Goal: Task Accomplishment & Management: Use online tool/utility

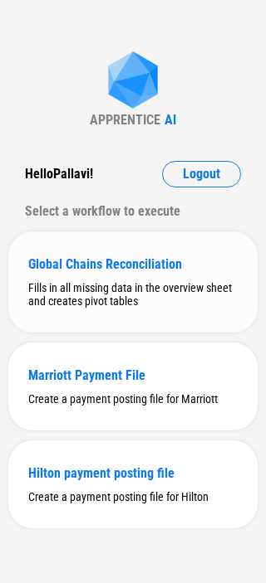
click at [134, 280] on div "Global Chains Reconciliation Fills in all missing data in the overview sheet an…" at bounding box center [132, 282] width 249 height 101
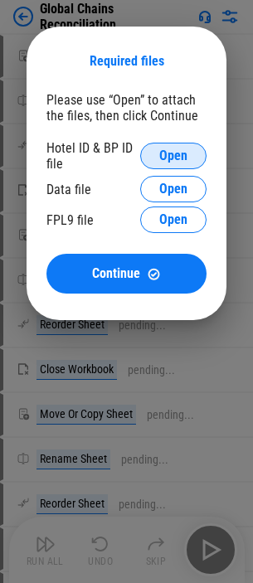
click at [185, 144] on button "Open" at bounding box center [173, 156] width 66 height 27
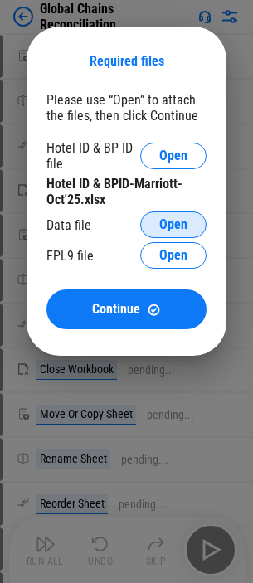
click at [173, 223] on span "Open" at bounding box center [173, 224] width 28 height 13
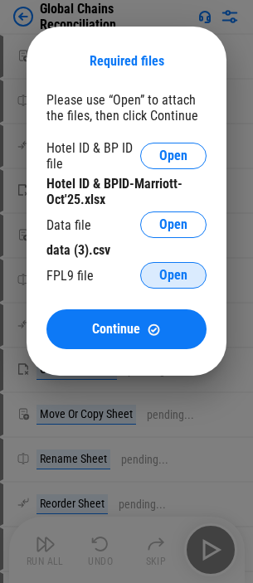
click at [166, 271] on span "Open" at bounding box center [173, 275] width 28 height 13
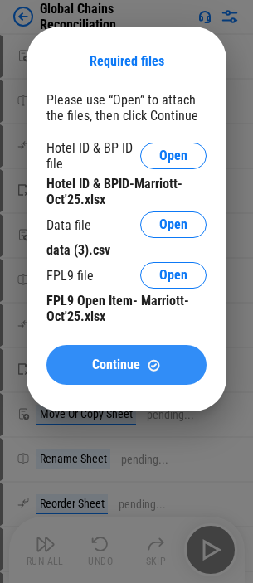
click at [138, 364] on span "Continue" at bounding box center [116, 365] width 48 height 13
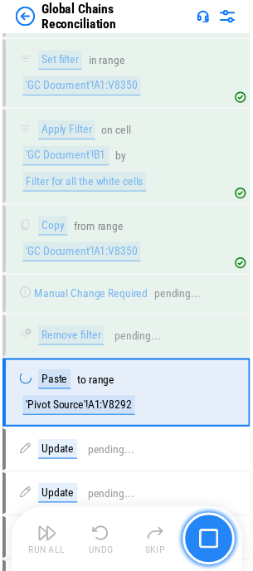
scroll to position [1254, 0]
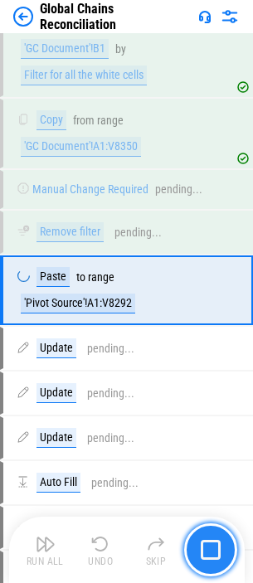
click at [209, 552] on img "button" at bounding box center [211, 550] width 20 height 20
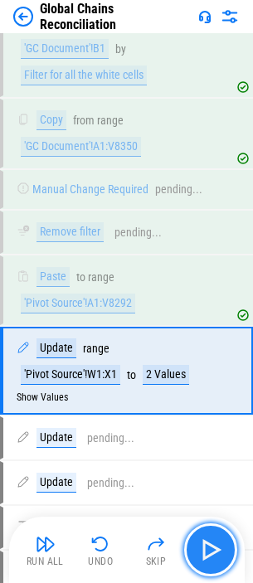
click at [216, 546] on img "button" at bounding box center [211, 550] width 27 height 27
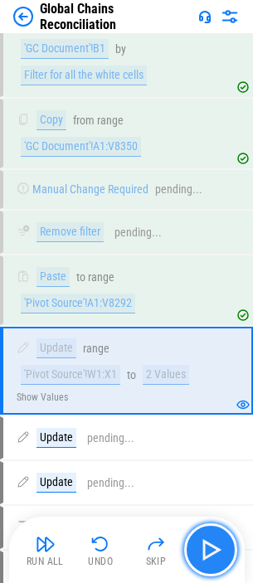
click at [207, 542] on img "button" at bounding box center [211, 550] width 27 height 27
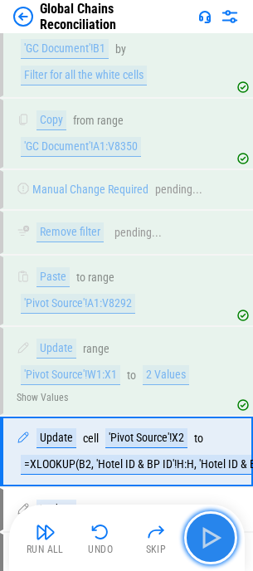
click at [211, 532] on img "button" at bounding box center [211, 537] width 27 height 27
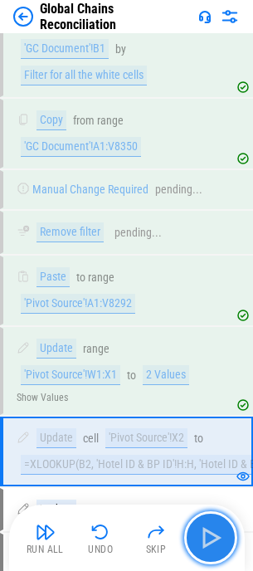
click at [211, 532] on img "button" at bounding box center [211, 537] width 27 height 27
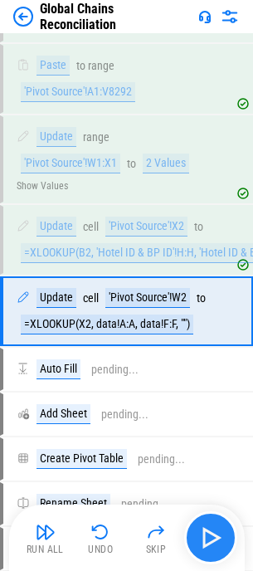
scroll to position [1492, 0]
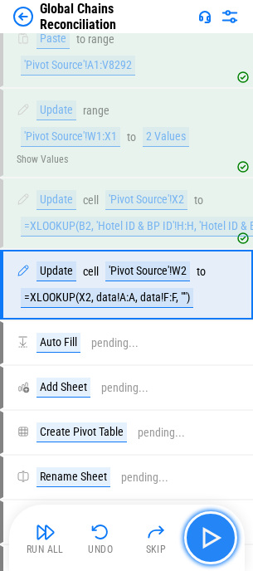
click at [211, 532] on img "button" at bounding box center [211, 537] width 27 height 27
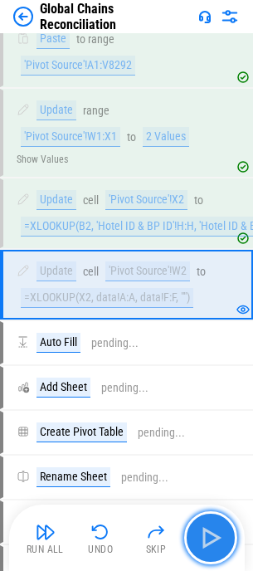
click at [212, 538] on img "button" at bounding box center [211, 537] width 27 height 27
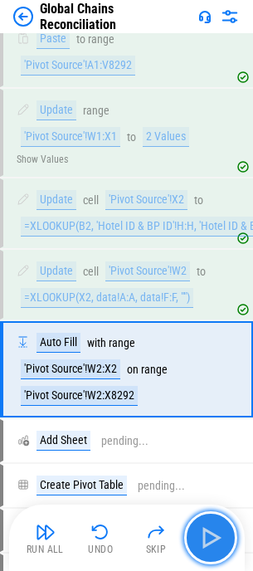
click at [212, 538] on img "button" at bounding box center [211, 537] width 27 height 27
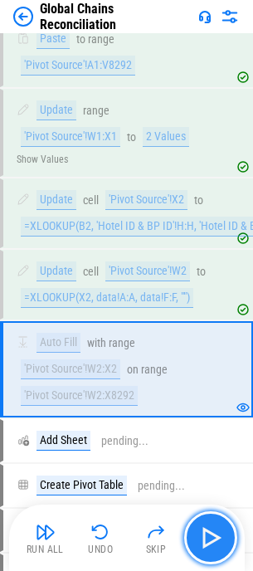
click at [203, 524] on img "button" at bounding box center [211, 537] width 27 height 27
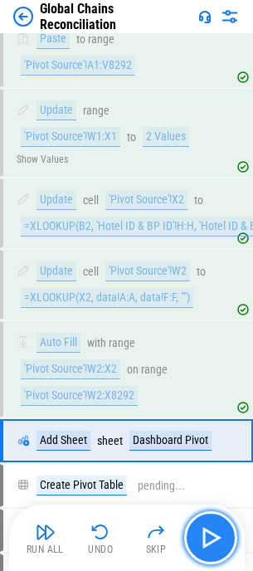
click at [217, 531] on img "button" at bounding box center [211, 537] width 27 height 27
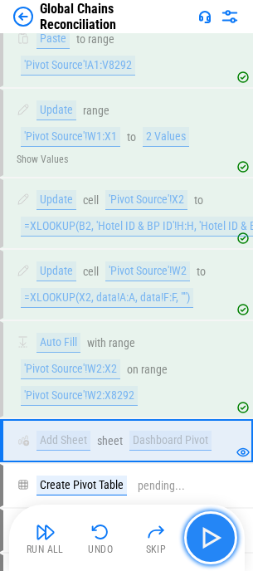
click at [217, 531] on img "button" at bounding box center [211, 537] width 27 height 27
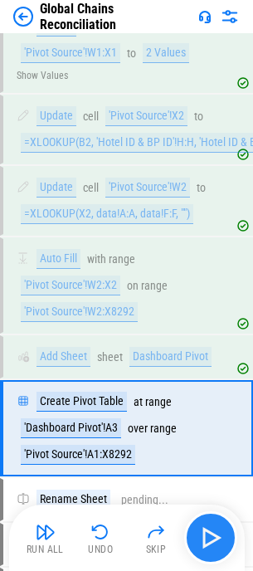
scroll to position [1719, 0]
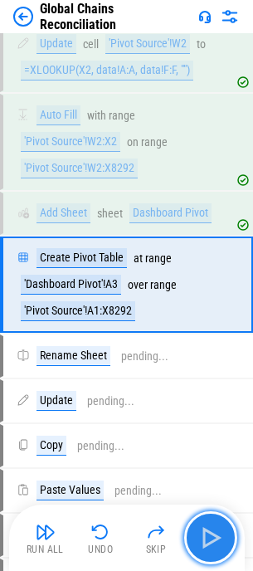
click at [217, 531] on img "button" at bounding box center [211, 537] width 27 height 27
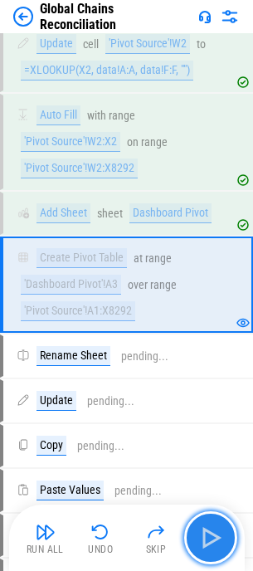
click at [215, 531] on img "button" at bounding box center [211, 537] width 27 height 27
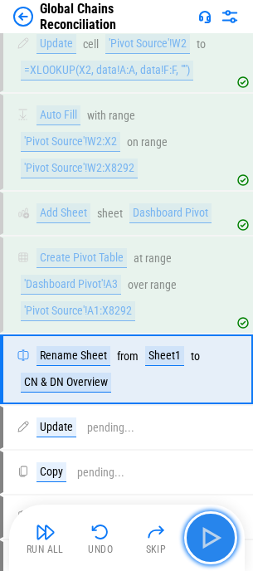
click at [215, 531] on img "button" at bounding box center [211, 537] width 27 height 27
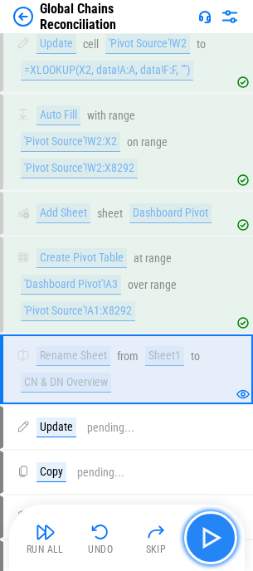
click at [215, 531] on img "button" at bounding box center [211, 537] width 27 height 27
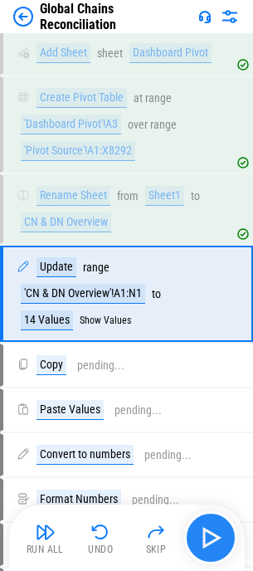
scroll to position [1889, 0]
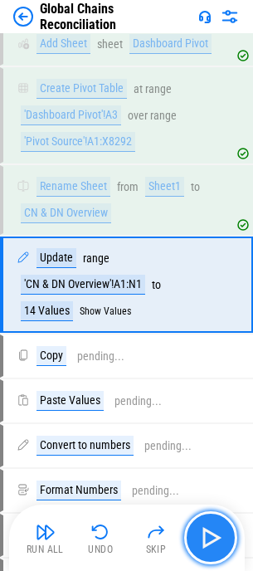
click at [215, 531] on img "button" at bounding box center [211, 537] width 27 height 27
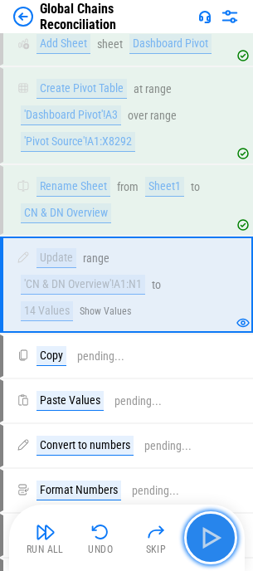
click at [215, 531] on img "button" at bounding box center [211, 537] width 27 height 27
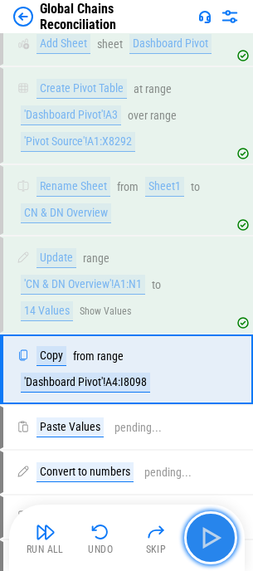
click at [215, 531] on img "button" at bounding box center [211, 537] width 27 height 27
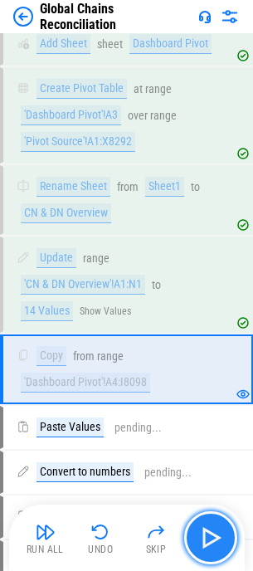
click at [215, 531] on img "button" at bounding box center [211, 537] width 27 height 27
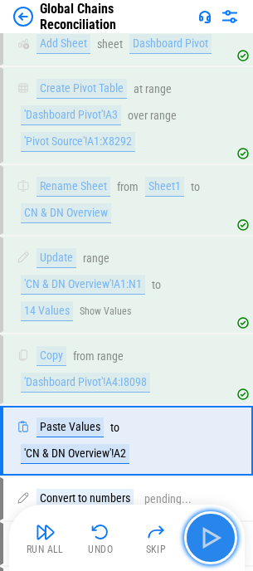
click at [215, 531] on img "button" at bounding box center [211, 537] width 27 height 27
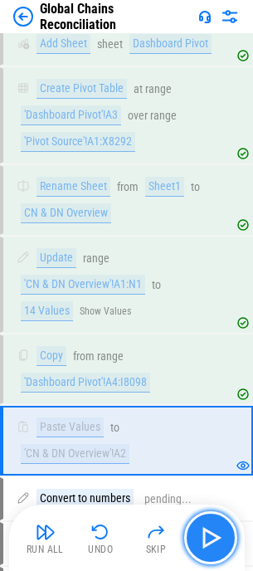
click at [215, 531] on img "button" at bounding box center [211, 537] width 27 height 27
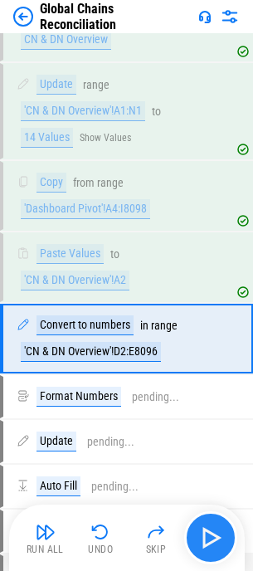
scroll to position [2116, 0]
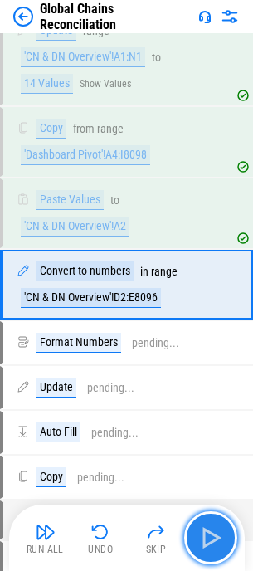
click at [215, 531] on img "button" at bounding box center [211, 537] width 27 height 27
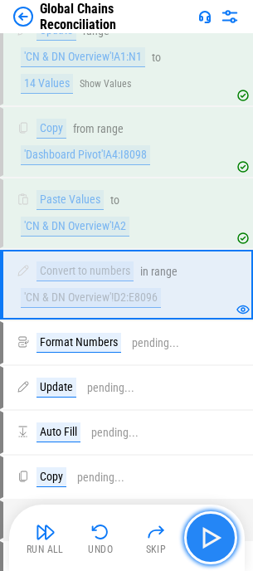
click at [215, 531] on img "button" at bounding box center [211, 537] width 27 height 27
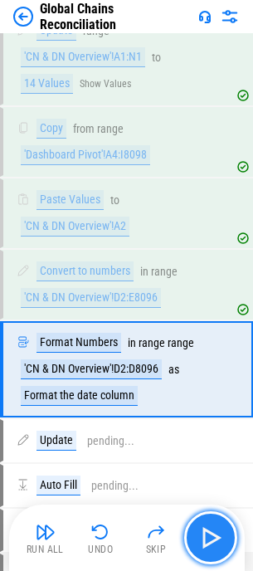
click at [215, 531] on img "button" at bounding box center [211, 537] width 27 height 27
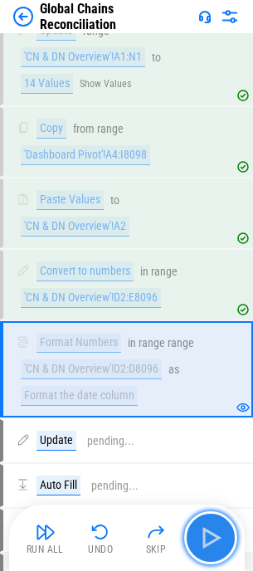
click at [215, 531] on img "button" at bounding box center [211, 537] width 27 height 27
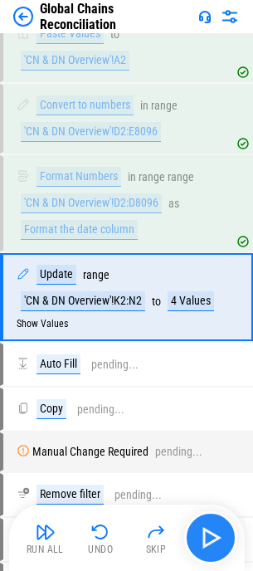
scroll to position [2295, 0]
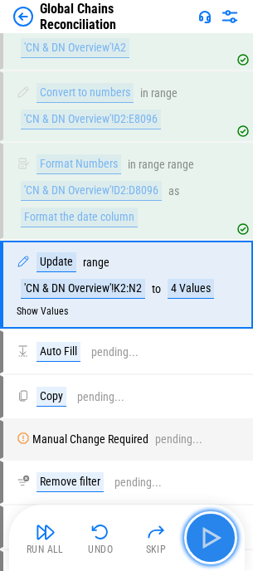
click at [215, 531] on img "button" at bounding box center [211, 537] width 27 height 27
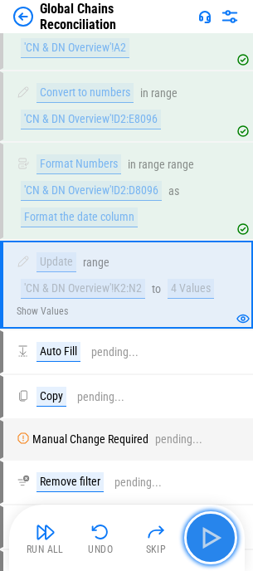
click at [215, 531] on img "button" at bounding box center [211, 537] width 27 height 27
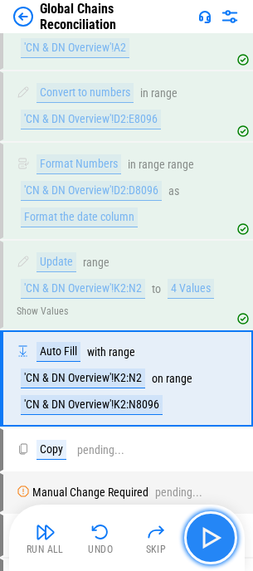
click at [215, 531] on img "button" at bounding box center [211, 537] width 27 height 27
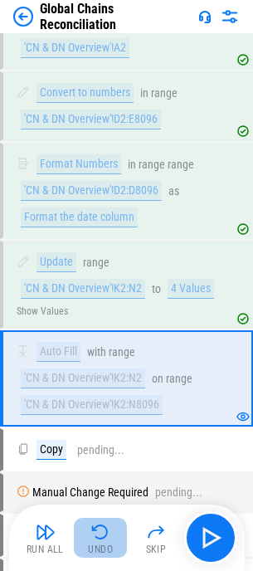
click at [110, 532] on img "button" at bounding box center [100, 532] width 20 height 20
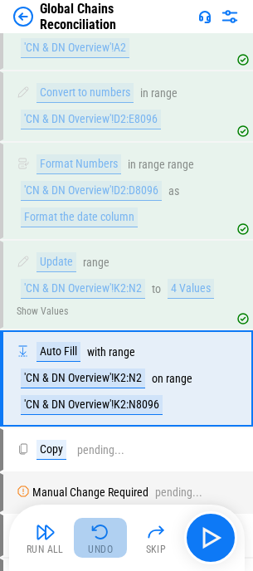
click at [110, 532] on img "button" at bounding box center [100, 532] width 20 height 20
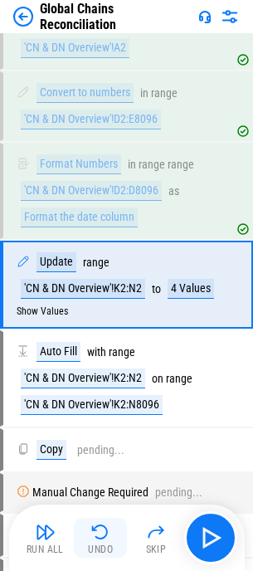
click at [110, 532] on img "button" at bounding box center [100, 532] width 20 height 20
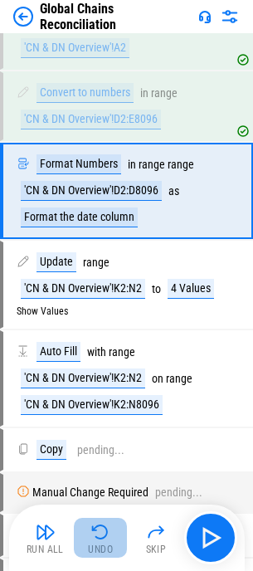
click at [110, 532] on img "button" at bounding box center [100, 532] width 20 height 20
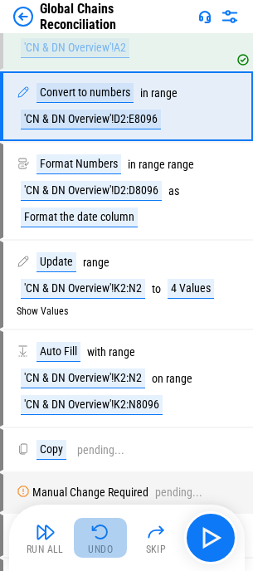
click at [110, 532] on img "button" at bounding box center [100, 532] width 20 height 20
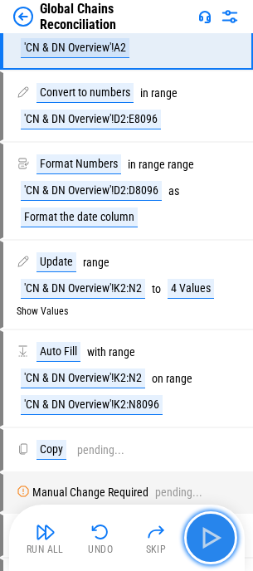
click at [217, 536] on img "button" at bounding box center [211, 537] width 27 height 27
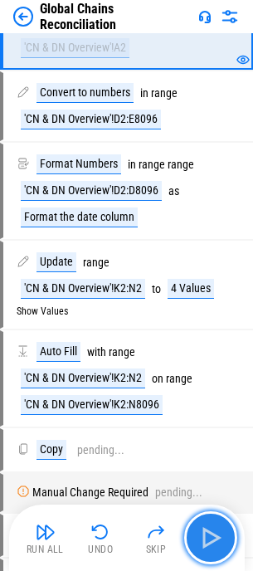
click at [212, 536] on img "button" at bounding box center [211, 537] width 27 height 27
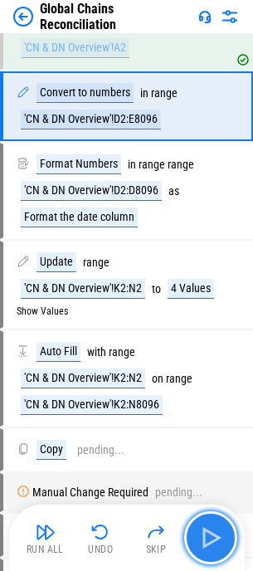
click at [212, 536] on img "button" at bounding box center [211, 537] width 27 height 27
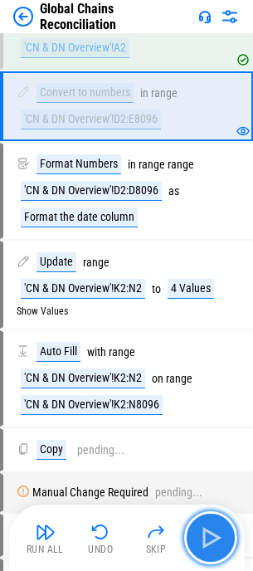
click at [220, 537] on img "button" at bounding box center [211, 537] width 27 height 27
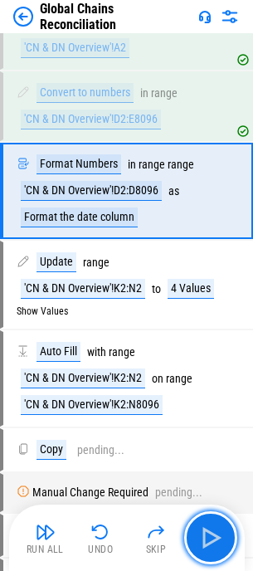
click at [219, 538] on img "button" at bounding box center [211, 537] width 27 height 27
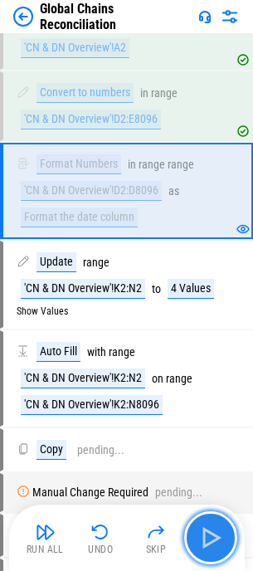
click at [216, 530] on img "button" at bounding box center [211, 537] width 27 height 27
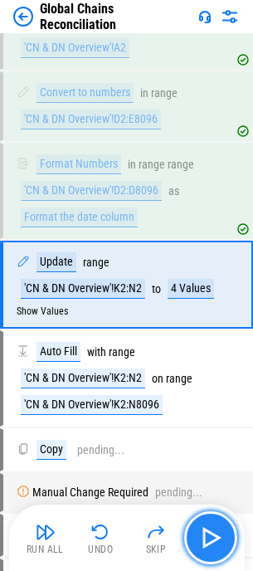
click at [216, 530] on img "button" at bounding box center [211, 537] width 27 height 27
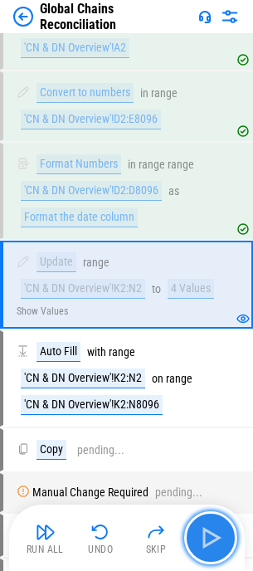
click at [216, 530] on img "button" at bounding box center [211, 537] width 27 height 27
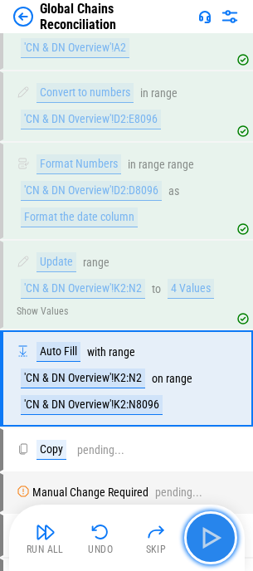
click at [217, 529] on img "button" at bounding box center [211, 537] width 27 height 27
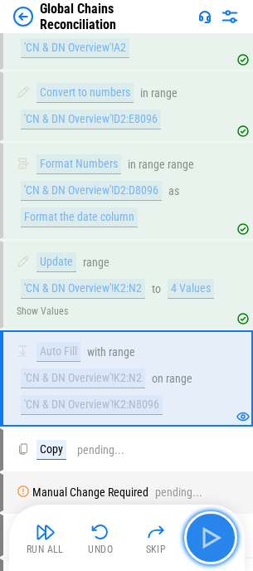
click at [217, 529] on img "button" at bounding box center [211, 537] width 27 height 27
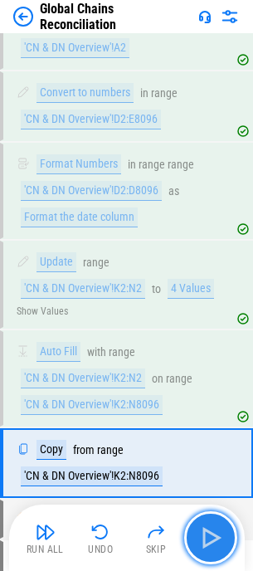
click at [217, 529] on img "button" at bounding box center [211, 537] width 27 height 27
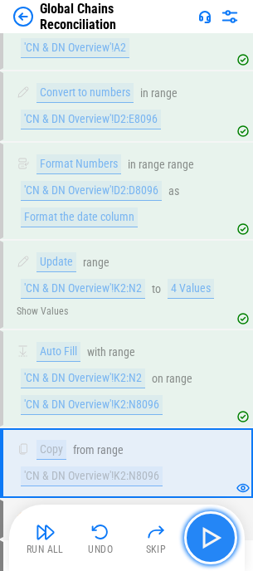
click at [220, 536] on img "button" at bounding box center [211, 537] width 27 height 27
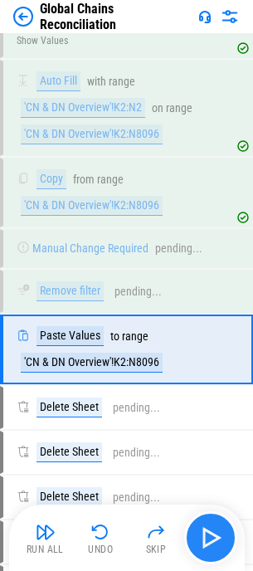
scroll to position [2631, 0]
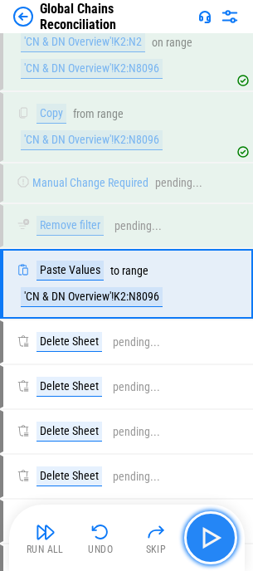
click at [217, 537] on img "button" at bounding box center [211, 537] width 27 height 27
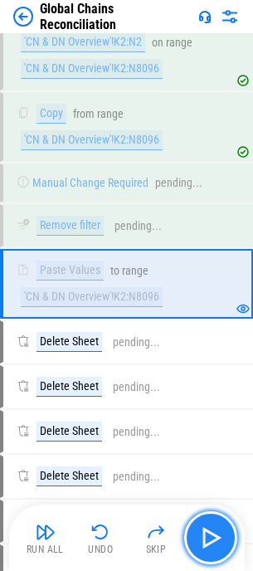
click at [207, 534] on img "button" at bounding box center [211, 537] width 27 height 27
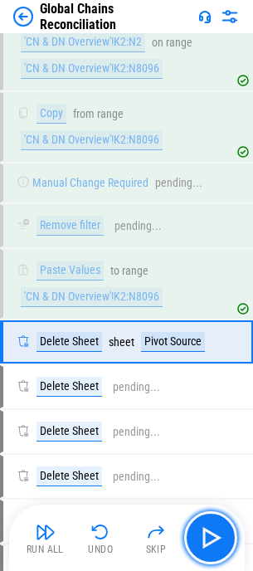
click at [207, 535] on img "button" at bounding box center [211, 537] width 27 height 27
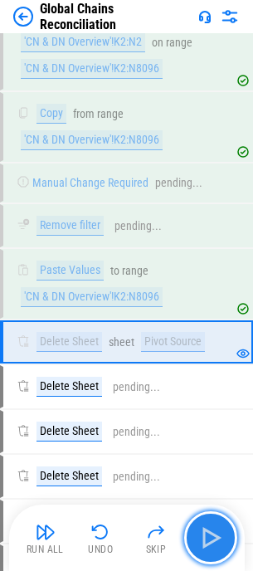
click at [221, 530] on img "button" at bounding box center [211, 537] width 27 height 27
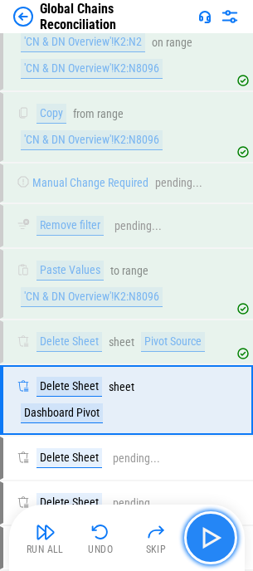
click at [210, 534] on img "button" at bounding box center [211, 537] width 27 height 27
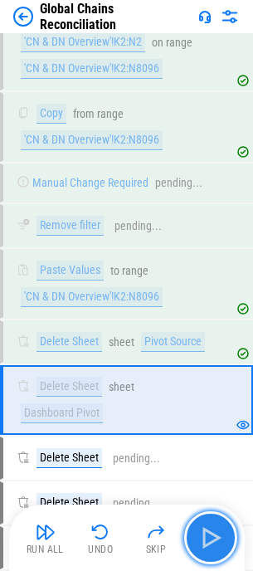
click at [210, 533] on img "button" at bounding box center [211, 537] width 27 height 27
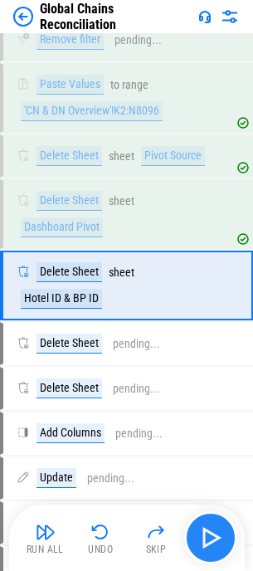
scroll to position [2818, 0]
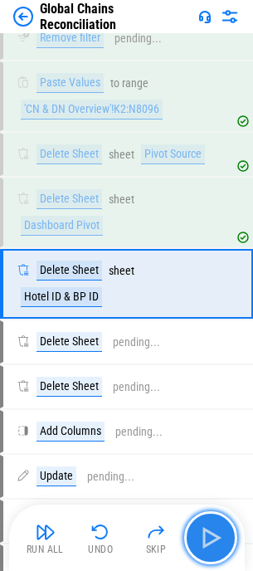
click at [210, 533] on img "button" at bounding box center [211, 537] width 27 height 27
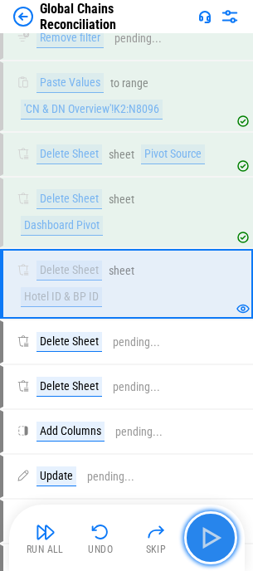
click at [210, 533] on img "button" at bounding box center [211, 537] width 27 height 27
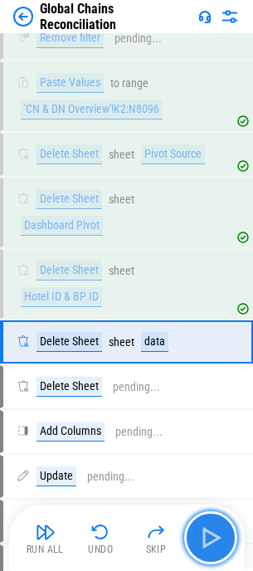
click at [210, 533] on img "button" at bounding box center [211, 537] width 27 height 27
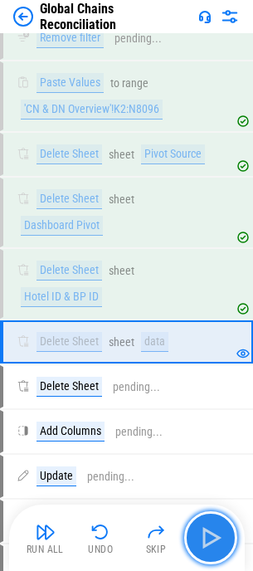
click at [210, 533] on img "button" at bounding box center [211, 537] width 27 height 27
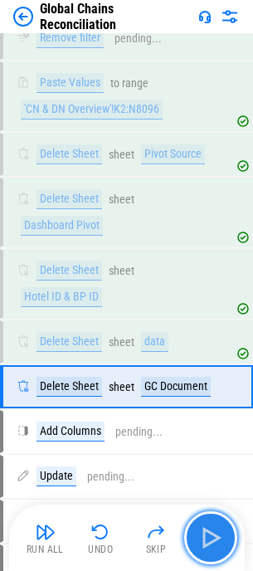
click at [210, 533] on img "button" at bounding box center [211, 537] width 27 height 27
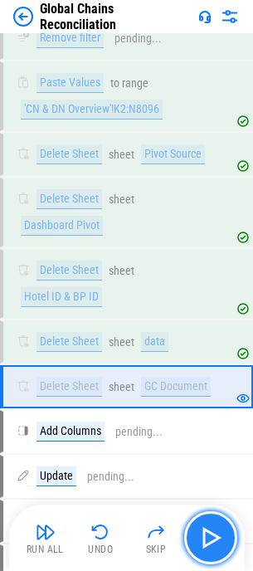
click at [210, 533] on img "button" at bounding box center [211, 537] width 27 height 27
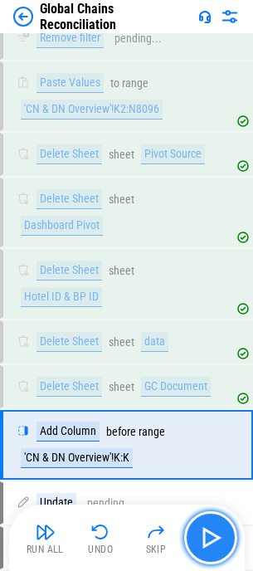
click at [210, 533] on img "button" at bounding box center [211, 537] width 27 height 27
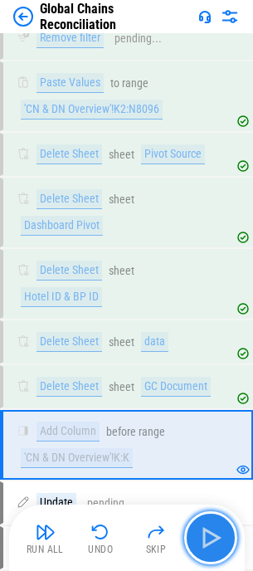
click at [210, 533] on img "button" at bounding box center [211, 537] width 27 height 27
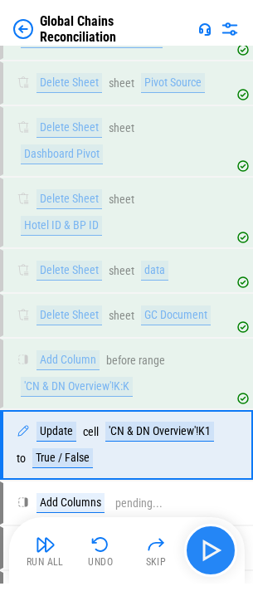
scroll to position [3051, 0]
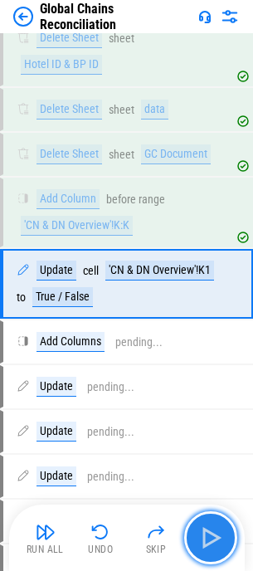
click at [210, 533] on img "button" at bounding box center [211, 537] width 27 height 27
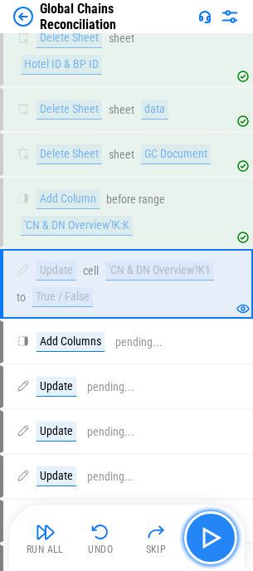
click at [210, 533] on img "button" at bounding box center [211, 537] width 27 height 27
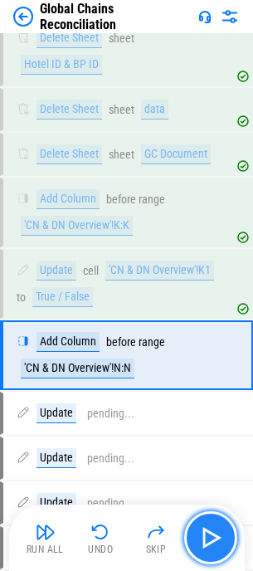
click at [210, 533] on img "button" at bounding box center [211, 537] width 27 height 27
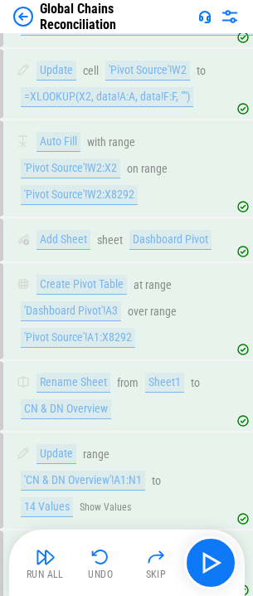
scroll to position [1640, 0]
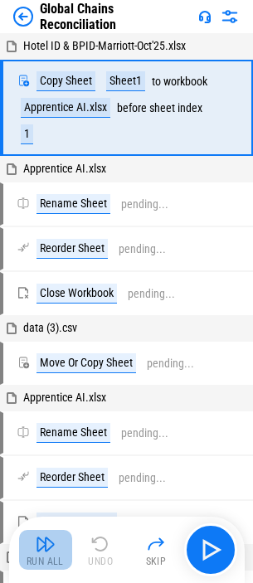
click at [50, 549] on img "button" at bounding box center [46, 544] width 20 height 20
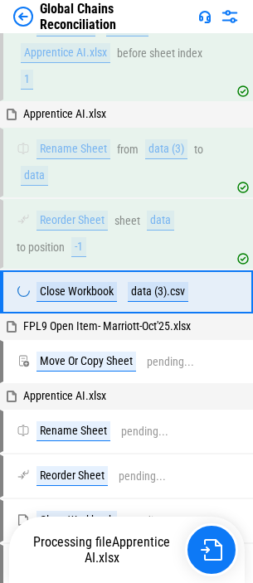
scroll to position [417, 0]
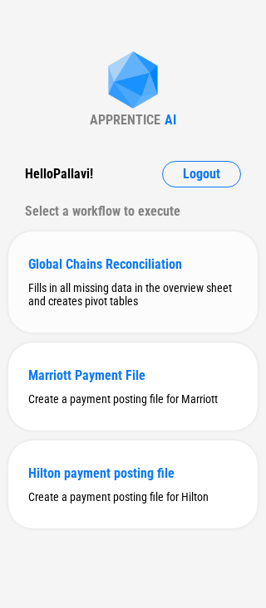
click at [52, 264] on div "Global Chains Reconciliation" at bounding box center [132, 264] width 209 height 16
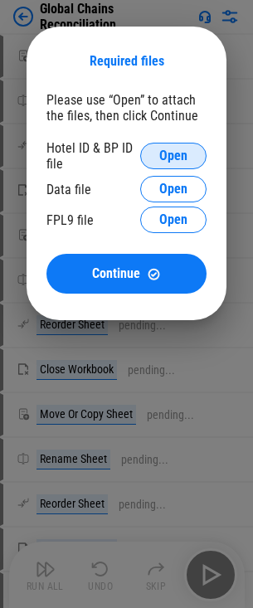
click at [168, 155] on span "Open" at bounding box center [173, 155] width 28 height 13
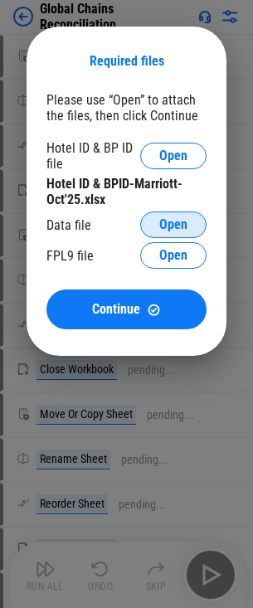
click at [172, 224] on span "Open" at bounding box center [173, 224] width 28 height 13
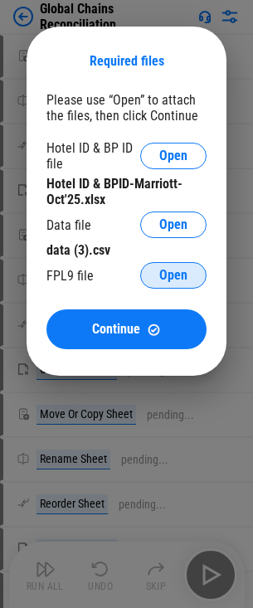
click at [150, 268] on button "Open" at bounding box center [173, 275] width 66 height 27
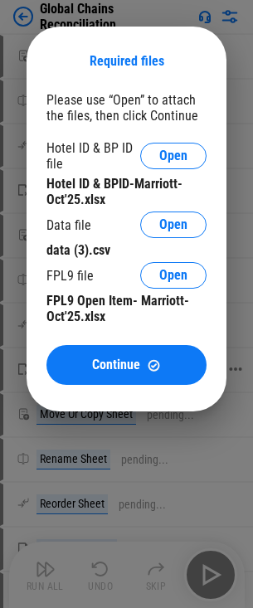
click at [129, 359] on span "Continue" at bounding box center [116, 365] width 48 height 13
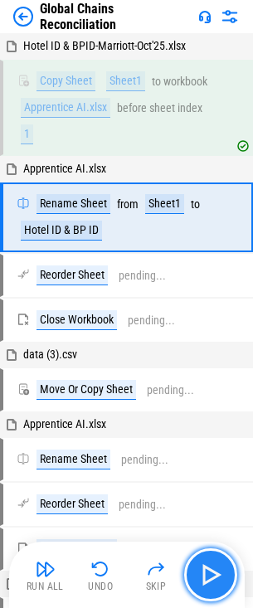
click at [212, 573] on img "button" at bounding box center [211, 575] width 27 height 27
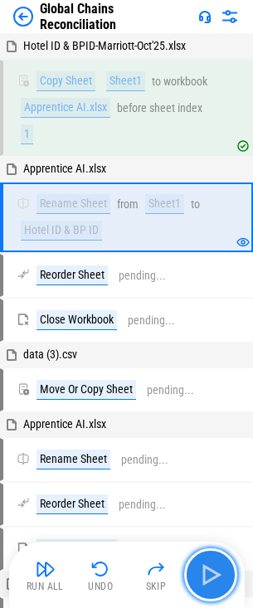
click at [212, 573] on img "button" at bounding box center [211, 575] width 27 height 27
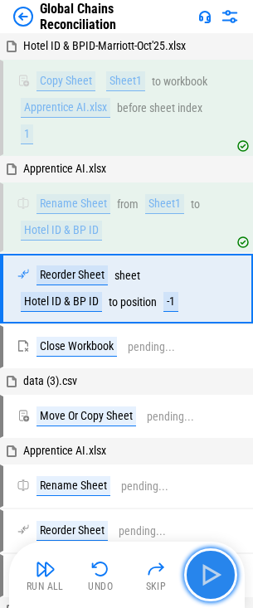
click at [212, 573] on img "button" at bounding box center [211, 575] width 27 height 27
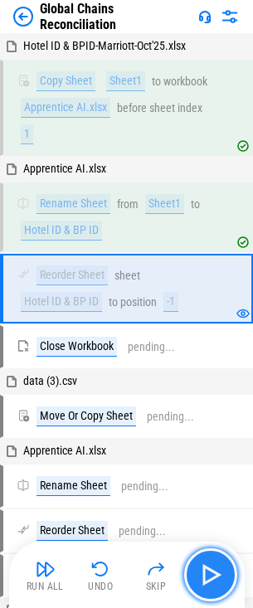
click at [209, 571] on img "button" at bounding box center [211, 575] width 27 height 27
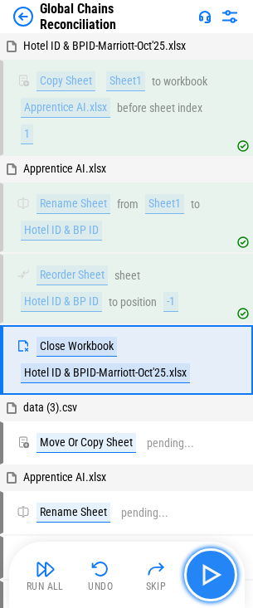
click at [209, 571] on img "button" at bounding box center [211, 575] width 27 height 27
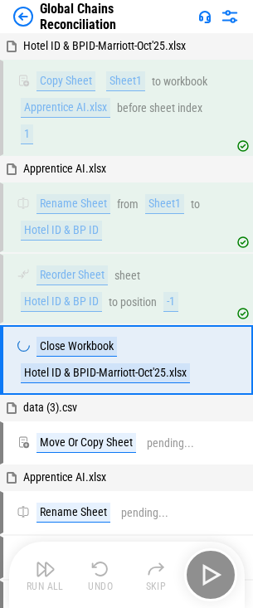
click at [209, 571] on div "Run All Undo Skip" at bounding box center [128, 575] width 219 height 53
click at [209, 571] on img "button" at bounding box center [211, 575] width 27 height 27
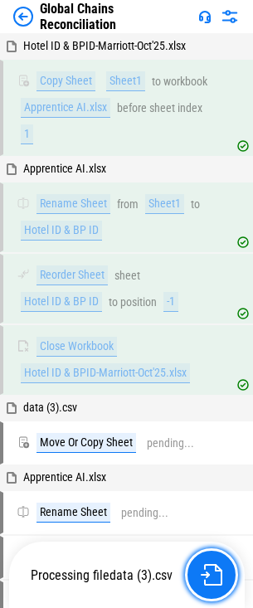
click at [209, 571] on img "button" at bounding box center [212, 575] width 22 height 22
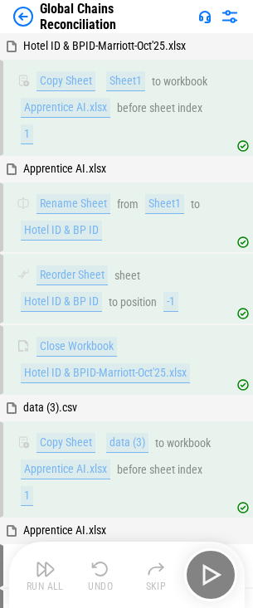
click at [208, 578] on div "Run All Undo Skip" at bounding box center [128, 575] width 219 height 53
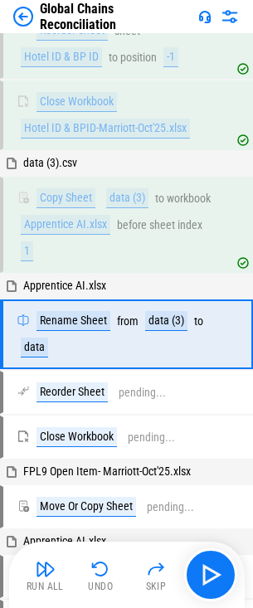
scroll to position [276, 0]
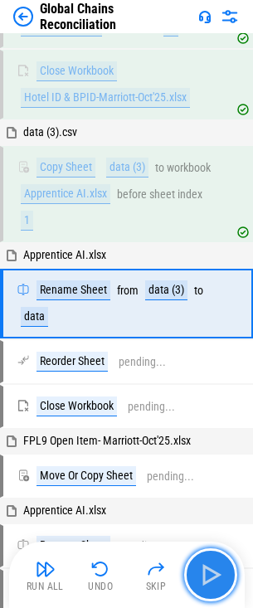
click at [212, 576] on img "button" at bounding box center [211, 575] width 27 height 27
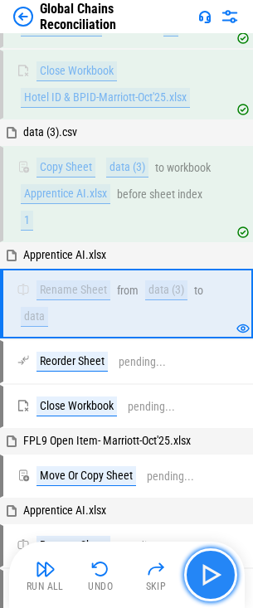
click at [212, 574] on img "button" at bounding box center [211, 575] width 27 height 27
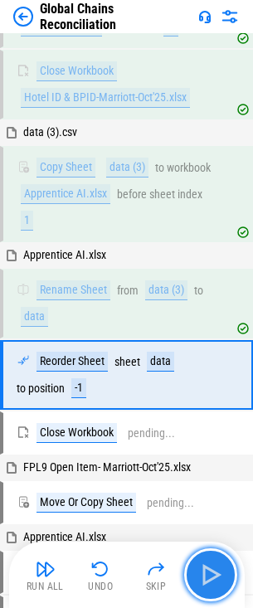
click at [212, 574] on img "button" at bounding box center [211, 575] width 27 height 27
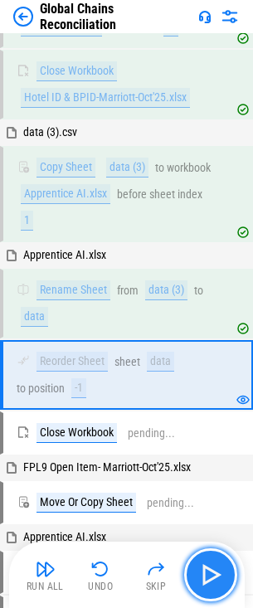
click at [212, 574] on img "button" at bounding box center [211, 575] width 27 height 27
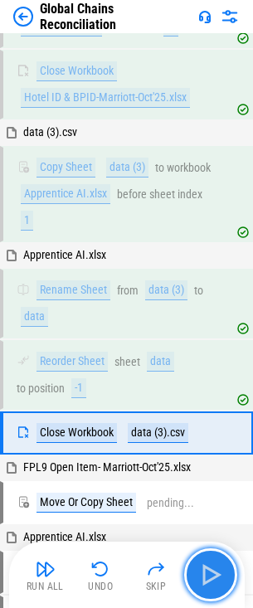
click at [212, 574] on img "button" at bounding box center [211, 575] width 27 height 27
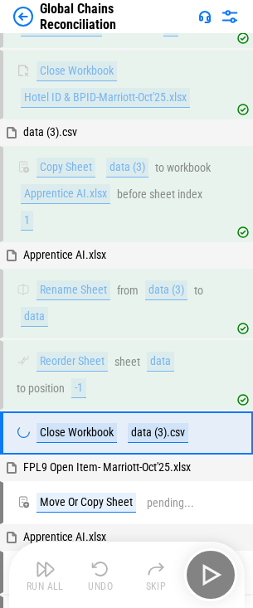
click at [212, 574] on div "Run All Undo Skip" at bounding box center [128, 575] width 219 height 53
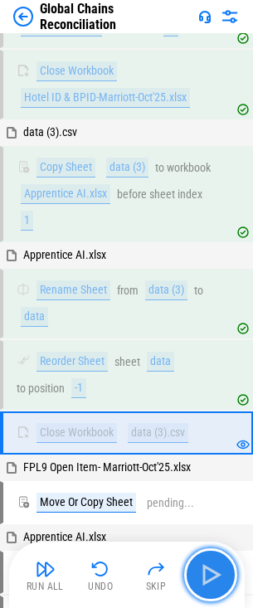
click at [212, 573] on img "button" at bounding box center [211, 575] width 27 height 27
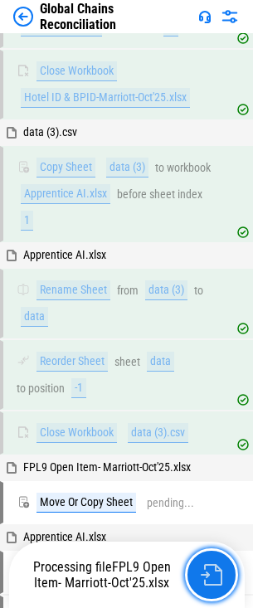
click at [212, 573] on img "button" at bounding box center [212, 575] width 22 height 22
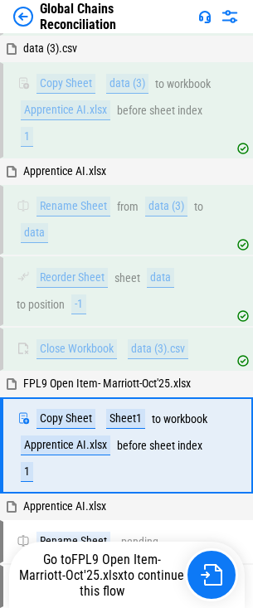
scroll to position [501, 0]
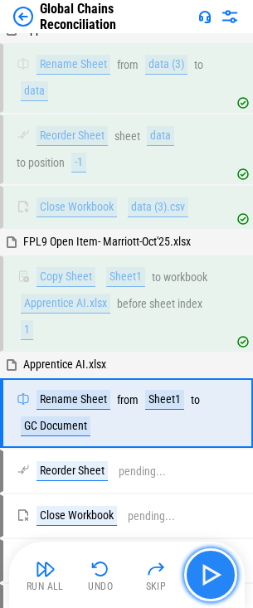
click at [211, 573] on img "button" at bounding box center [211, 575] width 27 height 27
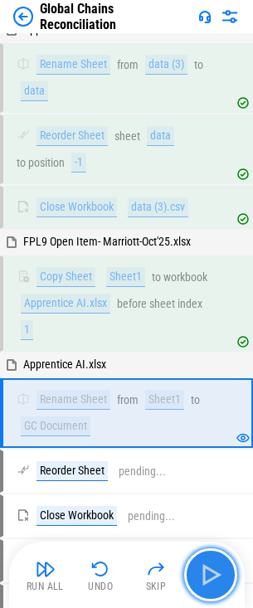
click at [211, 573] on img "button" at bounding box center [211, 575] width 27 height 27
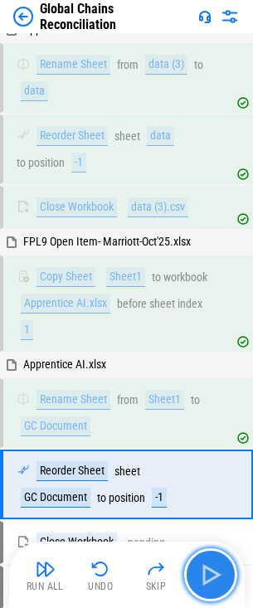
click at [211, 573] on img "button" at bounding box center [211, 575] width 27 height 27
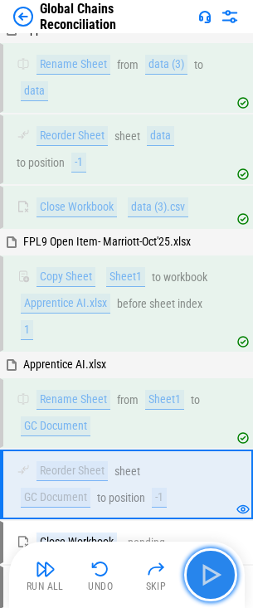
click at [211, 573] on img "button" at bounding box center [211, 575] width 27 height 27
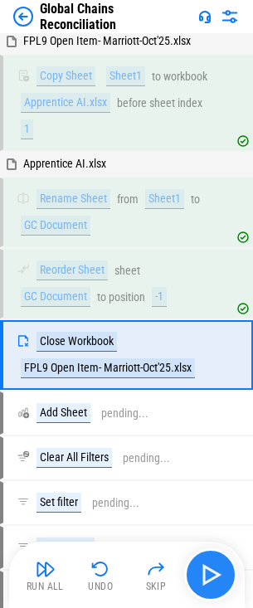
scroll to position [754, 0]
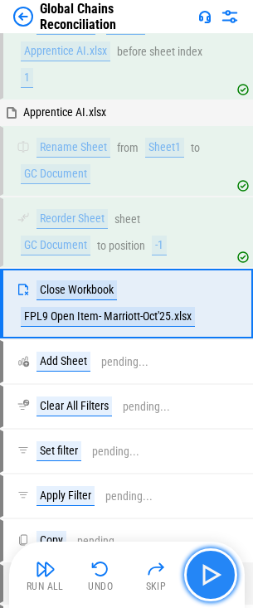
click at [211, 573] on img "button" at bounding box center [211, 575] width 27 height 27
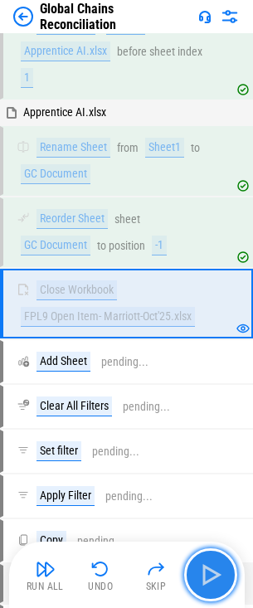
click at [211, 573] on img "button" at bounding box center [211, 575] width 27 height 27
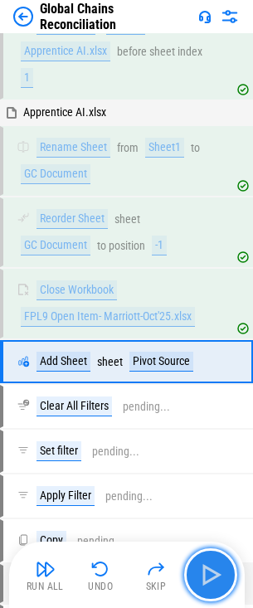
click at [211, 573] on img "button" at bounding box center [211, 575] width 27 height 27
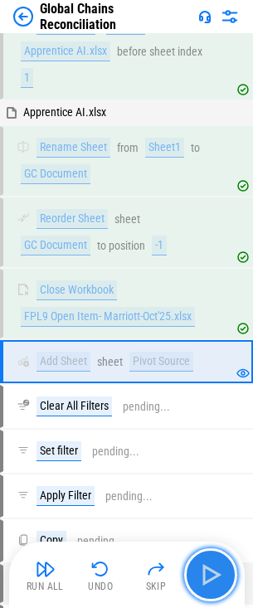
click at [211, 573] on img "button" at bounding box center [211, 575] width 27 height 27
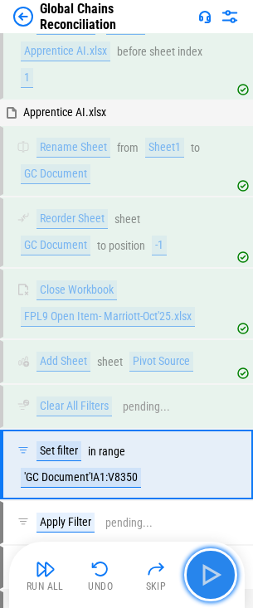
click at [211, 573] on img "button" at bounding box center [211, 575] width 27 height 27
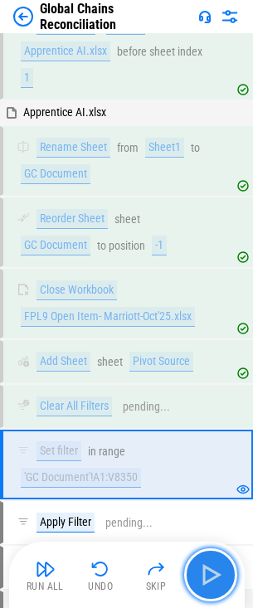
click at [211, 573] on img "button" at bounding box center [211, 575] width 27 height 27
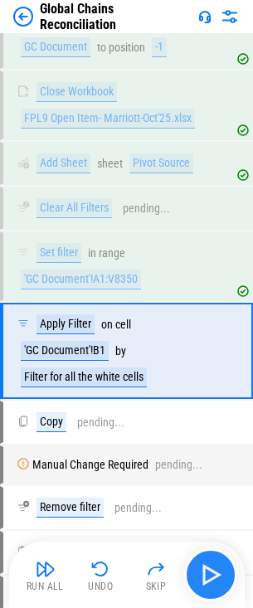
scroll to position [999, 0]
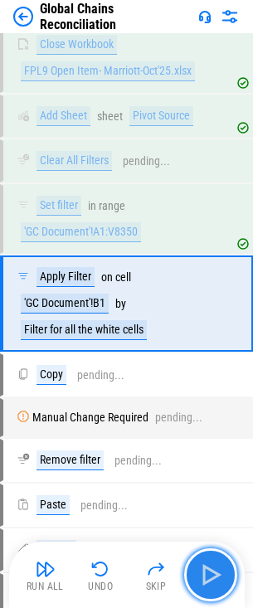
click at [211, 573] on img "button" at bounding box center [211, 575] width 27 height 27
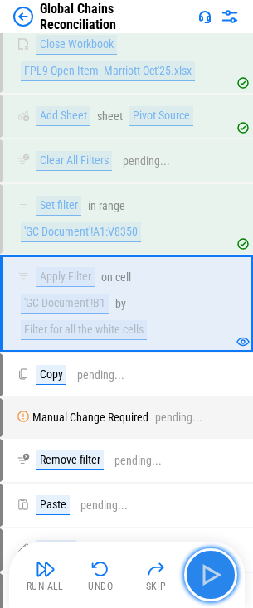
click at [211, 573] on img "button" at bounding box center [211, 575] width 27 height 27
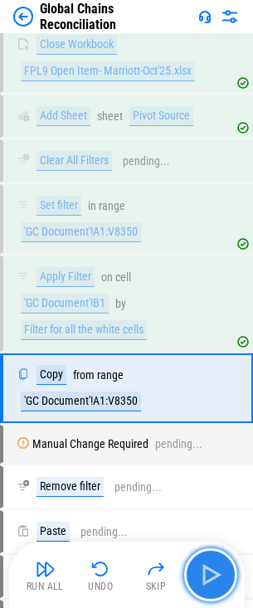
click at [211, 573] on img "button" at bounding box center [211, 575] width 27 height 27
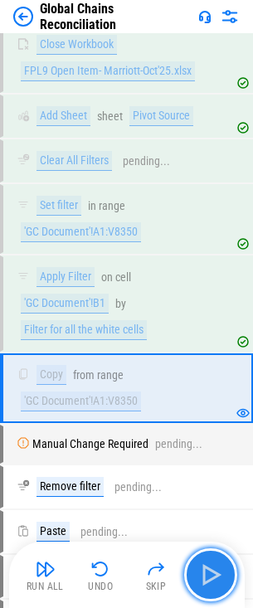
click at [211, 573] on img "button" at bounding box center [211, 575] width 27 height 27
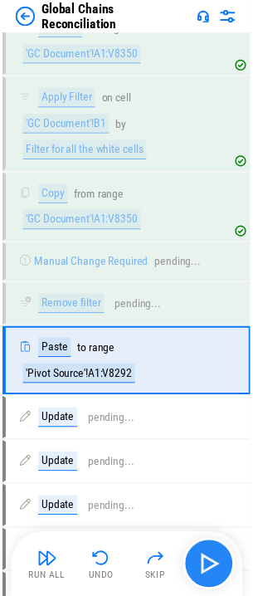
scroll to position [1241, 0]
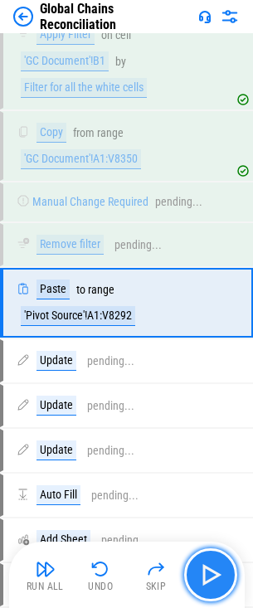
click at [211, 573] on img "button" at bounding box center [211, 575] width 27 height 27
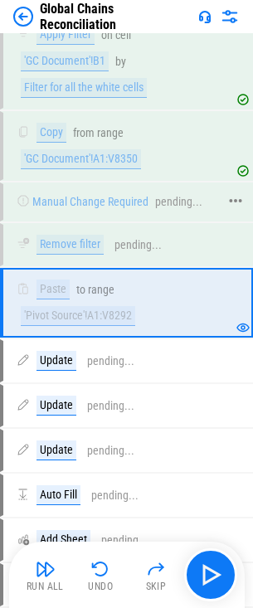
click at [160, 202] on div "pending..." at bounding box center [178, 202] width 47 height 12
click at [232, 202] on icon at bounding box center [235, 200] width 15 height 15
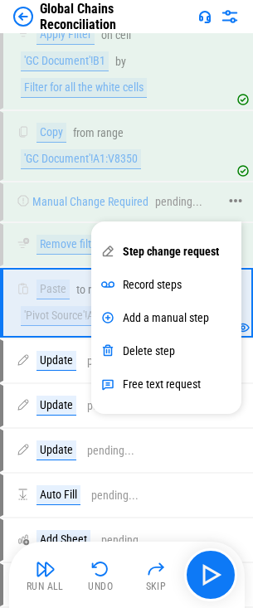
click at [171, 197] on div "pending..." at bounding box center [178, 202] width 47 height 12
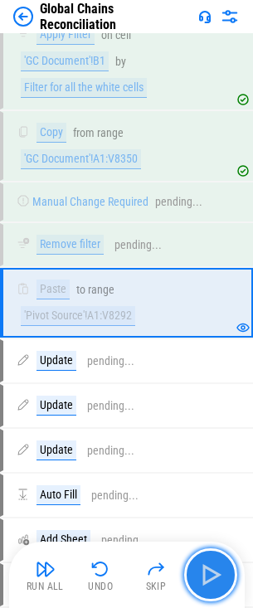
click at [213, 573] on img "button" at bounding box center [211, 575] width 27 height 27
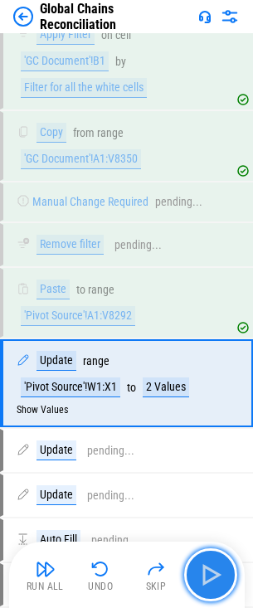
click at [209, 573] on img "button" at bounding box center [211, 575] width 27 height 27
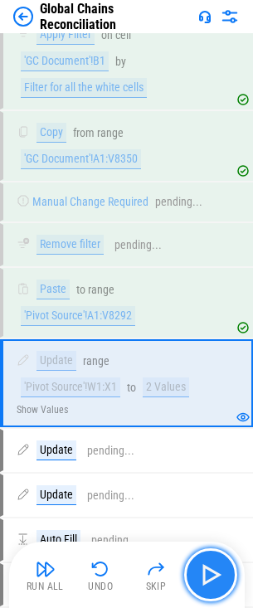
click at [209, 573] on img "button" at bounding box center [211, 575] width 27 height 27
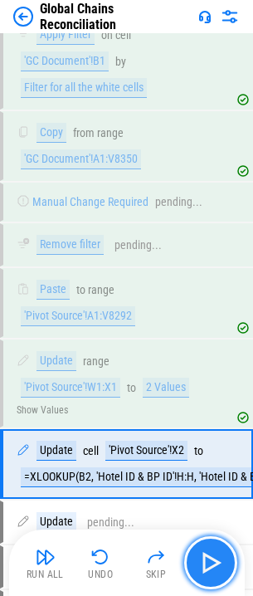
click at [209, 567] on img "button" at bounding box center [211, 562] width 27 height 27
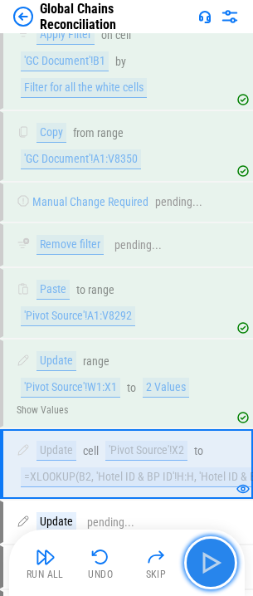
click at [209, 567] on img "button" at bounding box center [211, 562] width 27 height 27
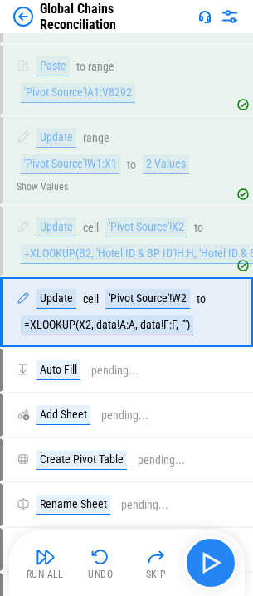
scroll to position [1480, 0]
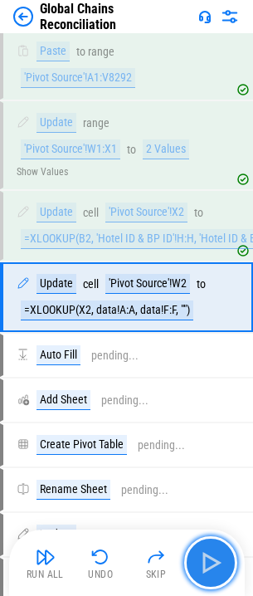
click at [209, 562] on img "button" at bounding box center [211, 562] width 27 height 27
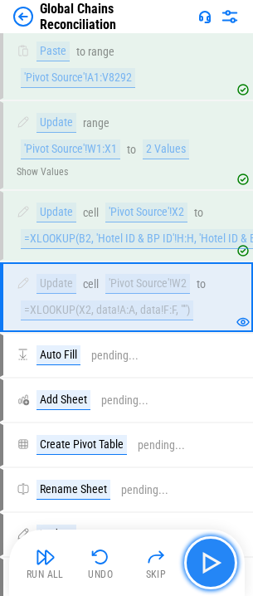
click at [209, 562] on img "button" at bounding box center [211, 562] width 27 height 27
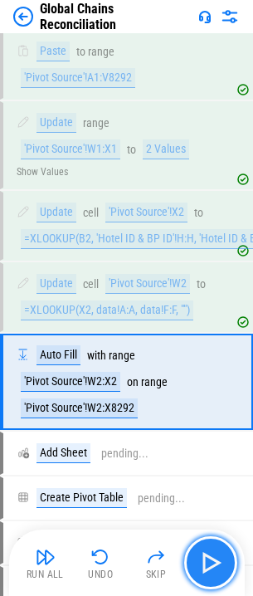
click at [209, 562] on img "button" at bounding box center [211, 562] width 27 height 27
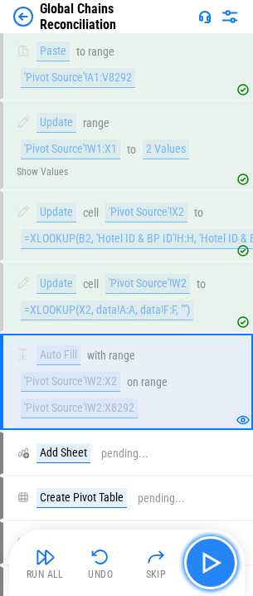
click at [212, 559] on img "button" at bounding box center [211, 562] width 27 height 27
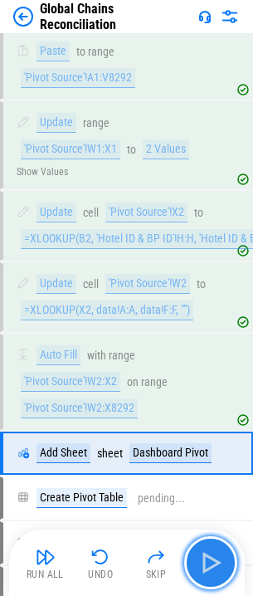
click at [212, 559] on img "button" at bounding box center [211, 562] width 27 height 27
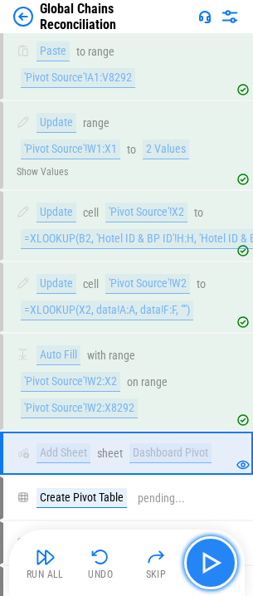
click at [212, 559] on img "button" at bounding box center [211, 562] width 27 height 27
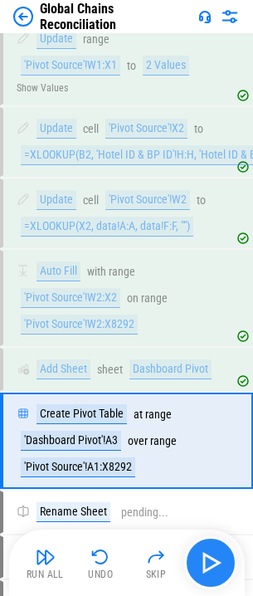
scroll to position [1707, 0]
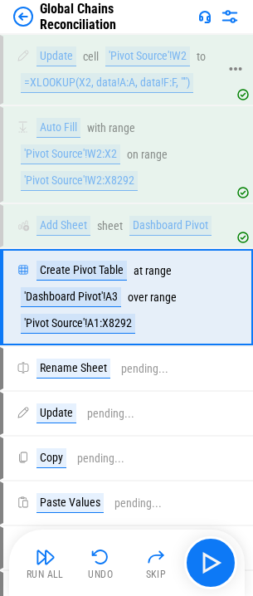
click at [166, 70] on div "Update cell 'Pivot Source'!W2 to =XLOOKUP(X2, data!A:A, data!F:F, "")" at bounding box center [118, 69] width 202 height 46
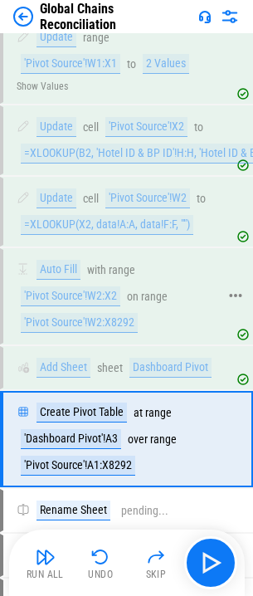
scroll to position [1541, 0]
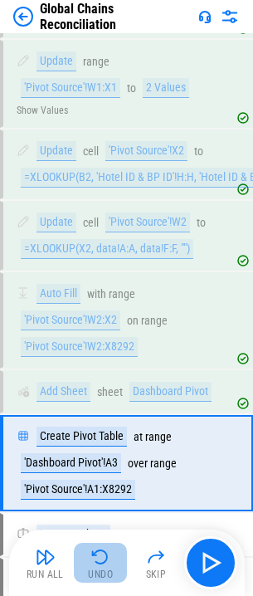
click at [99, 561] on img "button" at bounding box center [100, 557] width 20 height 20
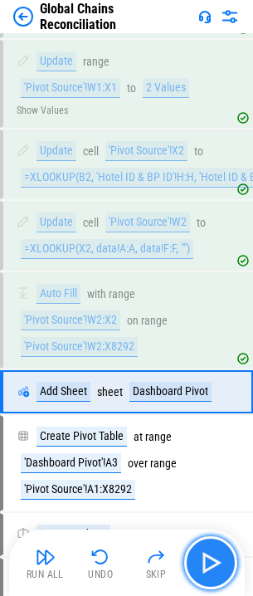
click at [204, 555] on img "button" at bounding box center [211, 562] width 27 height 27
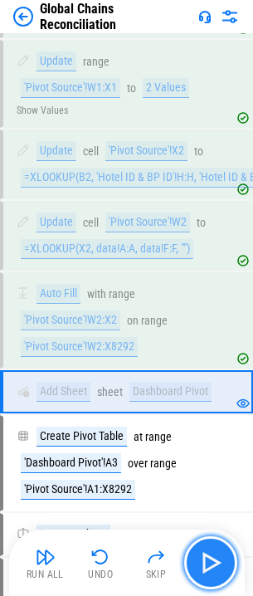
click at [209, 563] on img "button" at bounding box center [211, 562] width 27 height 27
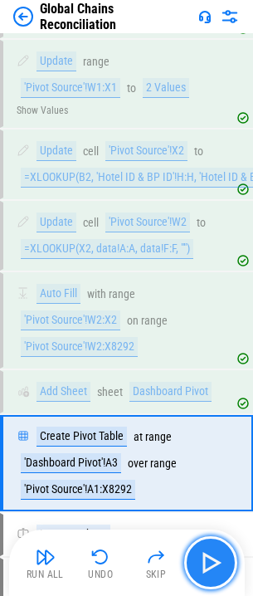
click at [209, 563] on img "button" at bounding box center [211, 562] width 27 height 27
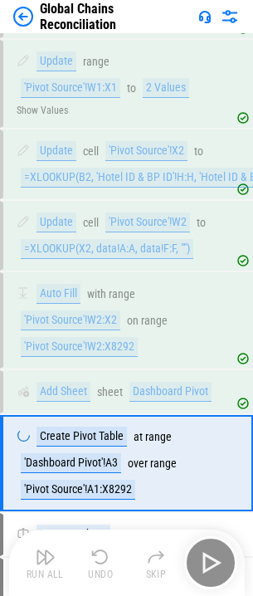
click at [209, 563] on div "Run All Undo Skip" at bounding box center [128, 562] width 219 height 53
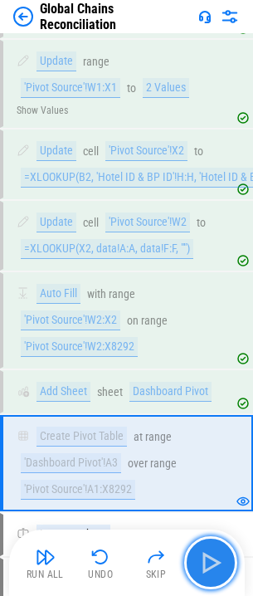
click at [218, 563] on img "button" at bounding box center [211, 562] width 27 height 27
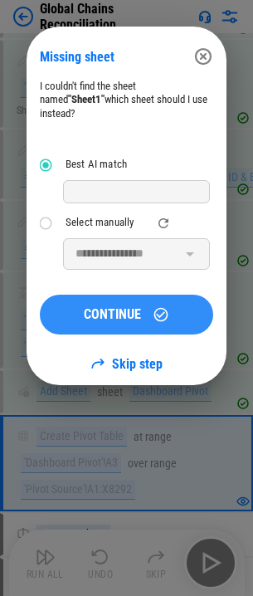
click at [121, 308] on span "CONTINUE" at bounding box center [112, 314] width 57 height 13
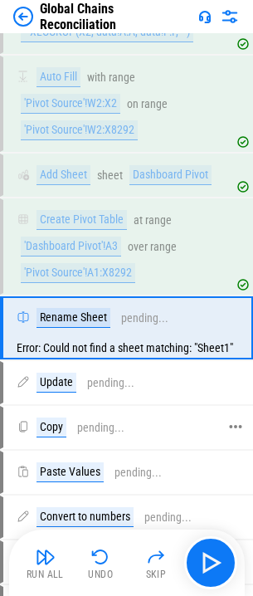
scroll to position [1789, 0]
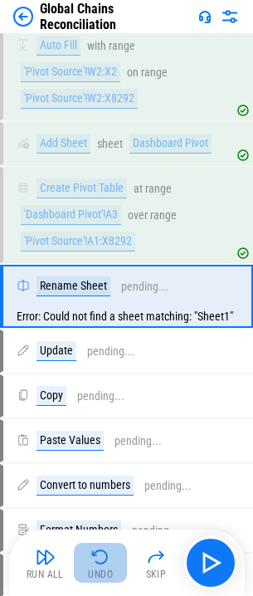
click at [90, 569] on div "Undo" at bounding box center [100, 574] width 25 height 10
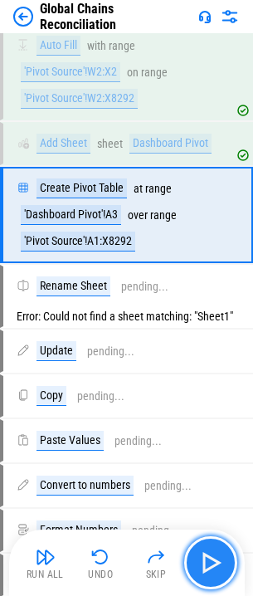
click at [217, 558] on img "button" at bounding box center [211, 562] width 27 height 27
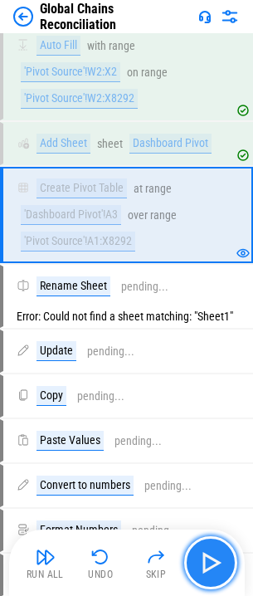
click at [214, 560] on img "button" at bounding box center [211, 562] width 27 height 27
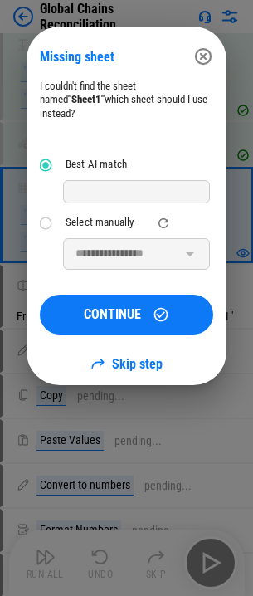
click at [208, 52] on icon "button" at bounding box center [203, 56] width 20 height 20
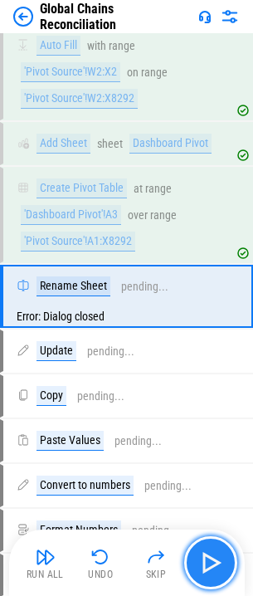
click at [216, 559] on img "button" at bounding box center [211, 562] width 27 height 27
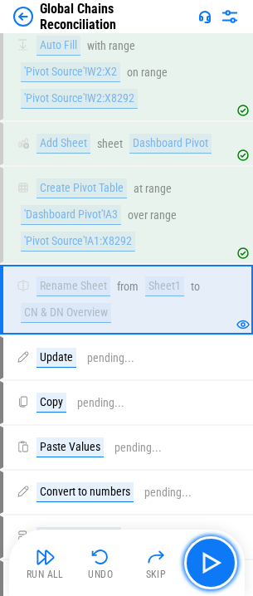
click at [219, 556] on img "button" at bounding box center [211, 562] width 27 height 27
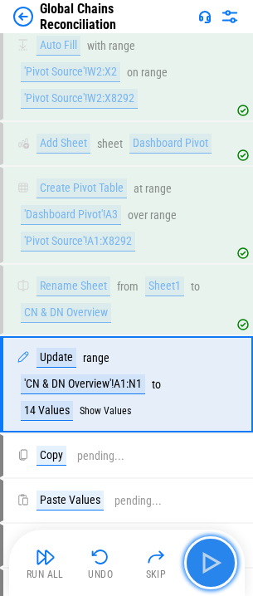
click at [215, 563] on img "button" at bounding box center [211, 562] width 27 height 27
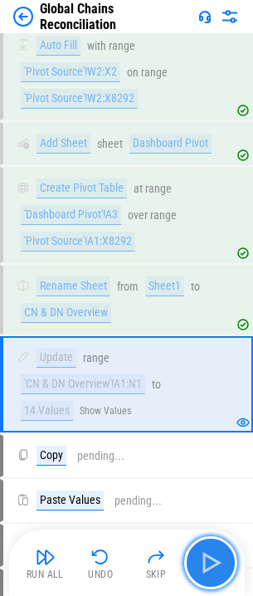
click at [215, 563] on img "button" at bounding box center [211, 562] width 27 height 27
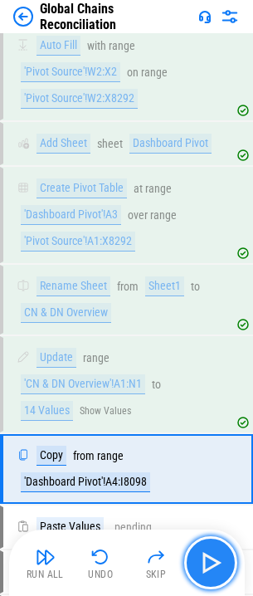
click at [215, 563] on img "button" at bounding box center [211, 562] width 27 height 27
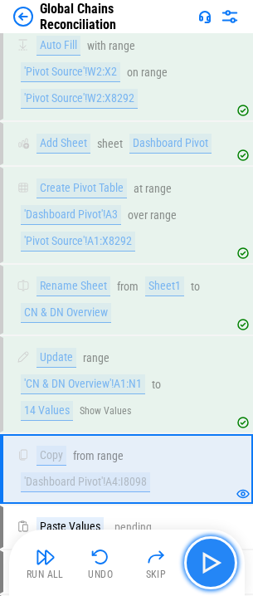
click at [215, 563] on img "button" at bounding box center [211, 562] width 27 height 27
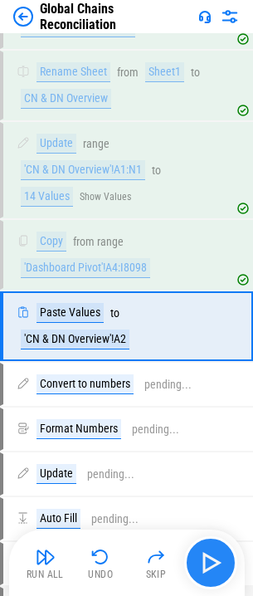
scroll to position [2032, 0]
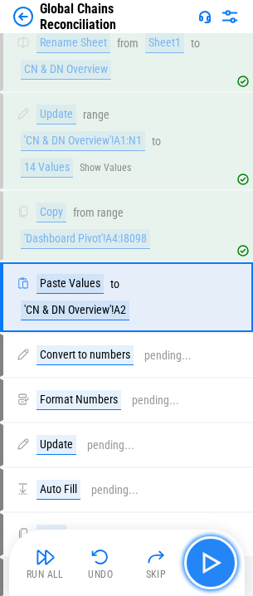
click at [215, 563] on img "button" at bounding box center [211, 562] width 27 height 27
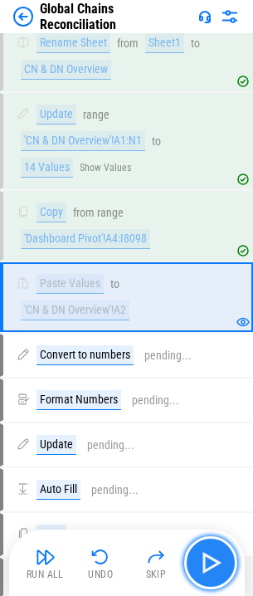
click at [215, 563] on img "button" at bounding box center [211, 562] width 27 height 27
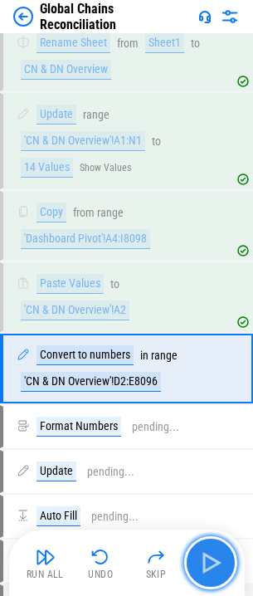
click at [215, 563] on img "button" at bounding box center [211, 562] width 27 height 27
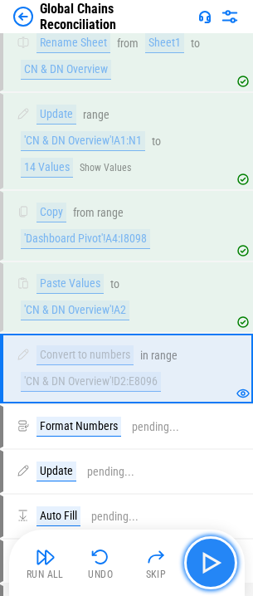
click at [215, 563] on img "button" at bounding box center [211, 562] width 27 height 27
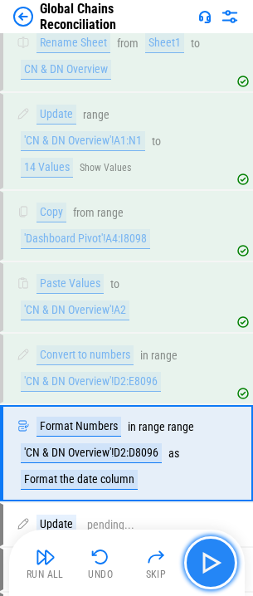
click at [215, 563] on img "button" at bounding box center [211, 562] width 27 height 27
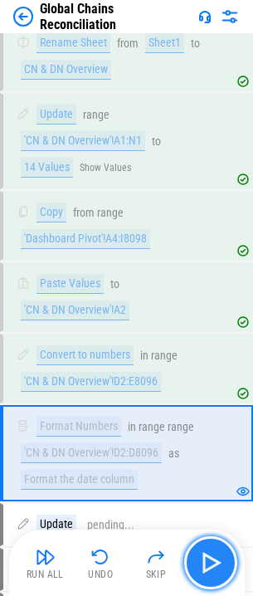
click at [214, 555] on img "button" at bounding box center [211, 562] width 27 height 27
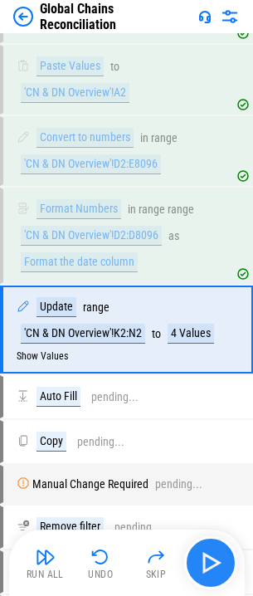
scroll to position [2282, 0]
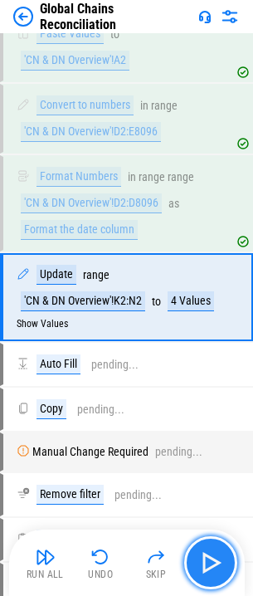
click at [214, 555] on img "button" at bounding box center [211, 562] width 27 height 27
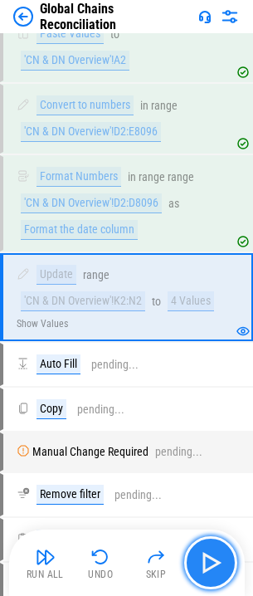
click at [214, 555] on img "button" at bounding box center [211, 562] width 27 height 27
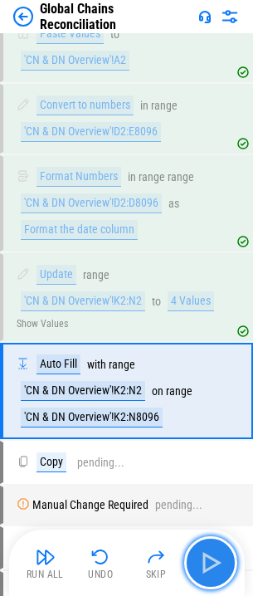
click at [214, 555] on img "button" at bounding box center [211, 562] width 27 height 27
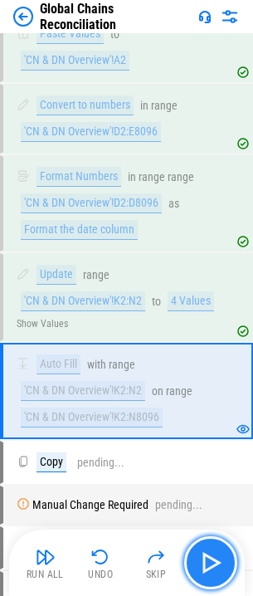
click at [214, 555] on img "button" at bounding box center [211, 562] width 27 height 27
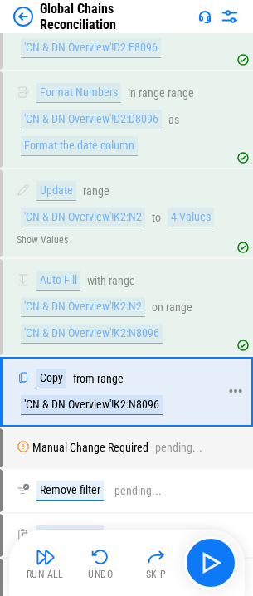
scroll to position [2365, 0]
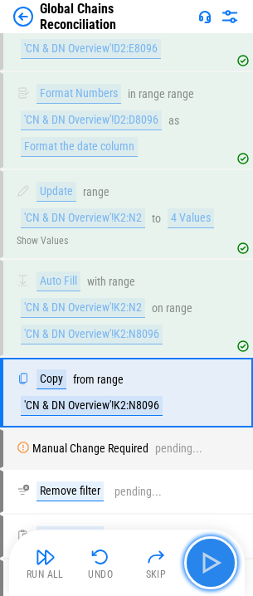
click at [216, 549] on button "button" at bounding box center [210, 562] width 53 height 53
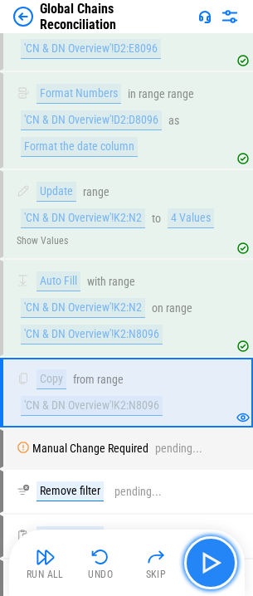
click at [215, 552] on img "button" at bounding box center [211, 562] width 27 height 27
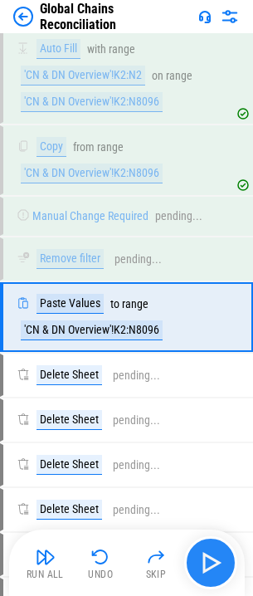
scroll to position [2618, 0]
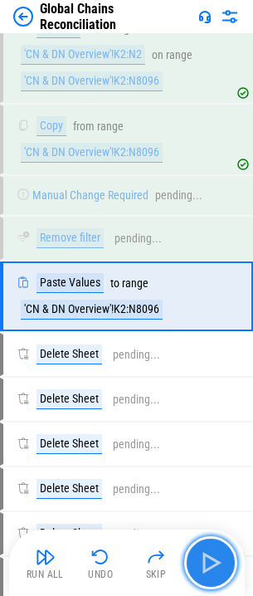
click at [215, 552] on img "button" at bounding box center [211, 562] width 27 height 27
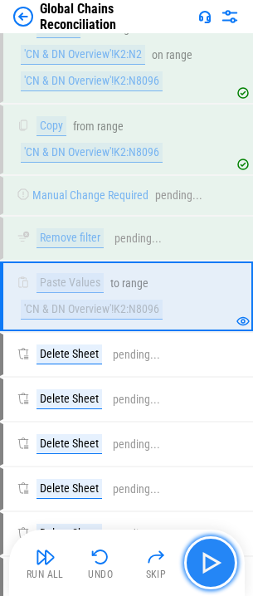
click at [215, 552] on img "button" at bounding box center [211, 562] width 27 height 27
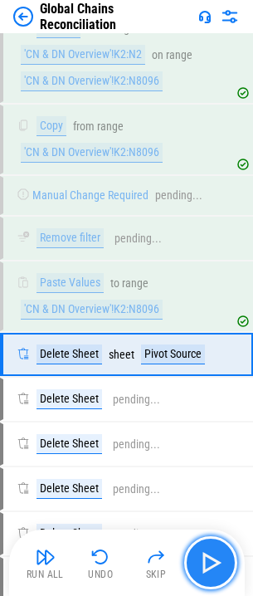
click at [215, 552] on img "button" at bounding box center [211, 562] width 27 height 27
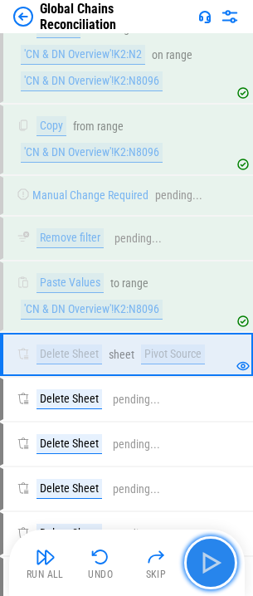
click at [215, 555] on img "button" at bounding box center [211, 562] width 27 height 27
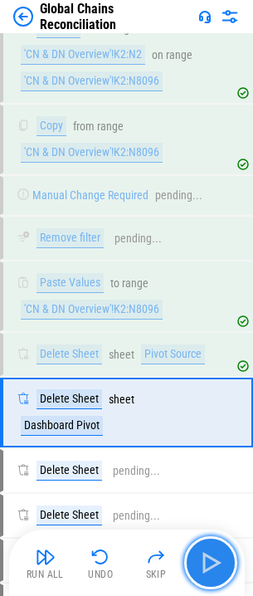
click at [215, 555] on img "button" at bounding box center [211, 562] width 27 height 27
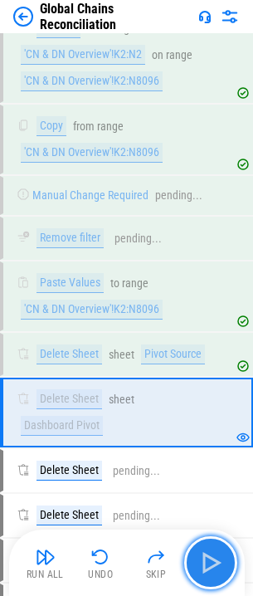
click at [215, 555] on img "button" at bounding box center [211, 562] width 27 height 27
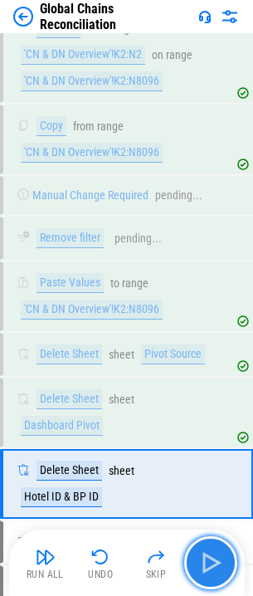
click at [215, 555] on img "button" at bounding box center [211, 562] width 27 height 27
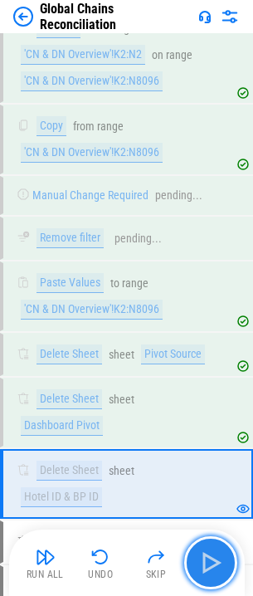
click at [215, 555] on img "button" at bounding box center [211, 562] width 27 height 27
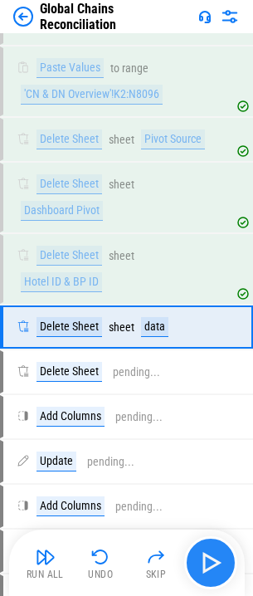
scroll to position [2864, 0]
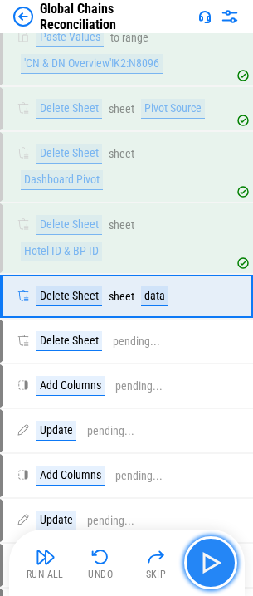
click at [215, 555] on img "button" at bounding box center [211, 562] width 27 height 27
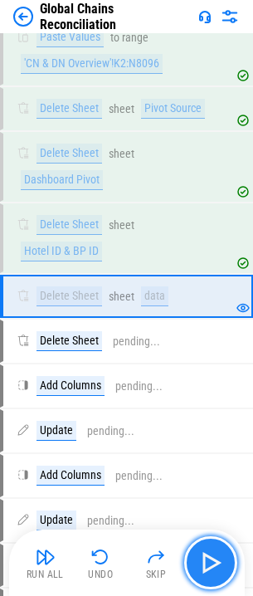
click at [215, 555] on img "button" at bounding box center [211, 562] width 27 height 27
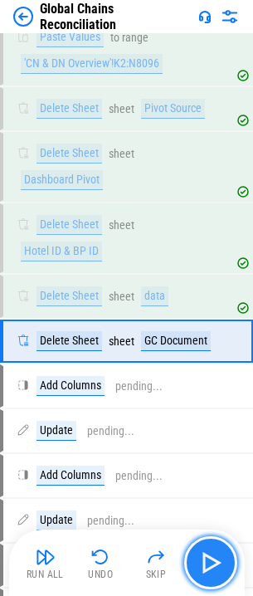
click at [215, 555] on img "button" at bounding box center [211, 562] width 27 height 27
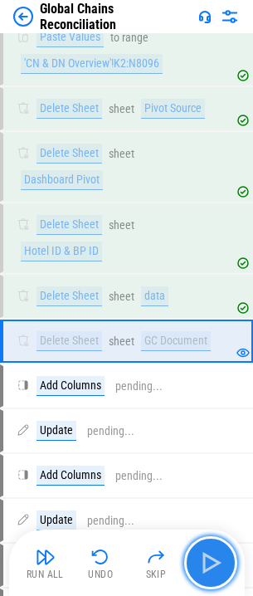
click at [214, 557] on img "button" at bounding box center [211, 562] width 27 height 27
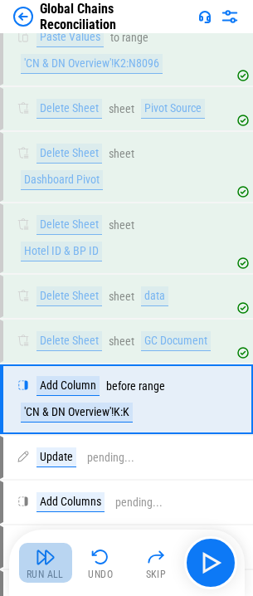
drag, startPoint x: 41, startPoint y: 558, endPoint x: 19, endPoint y: 556, distance: 21.6
click at [41, 558] on img "button" at bounding box center [46, 557] width 20 height 20
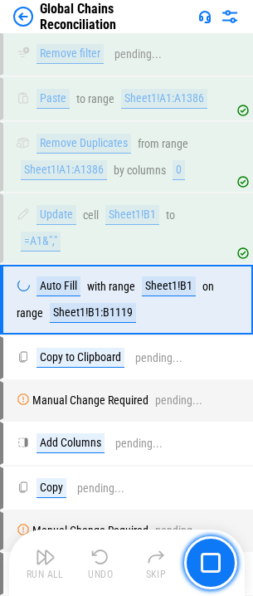
scroll to position [4613, 0]
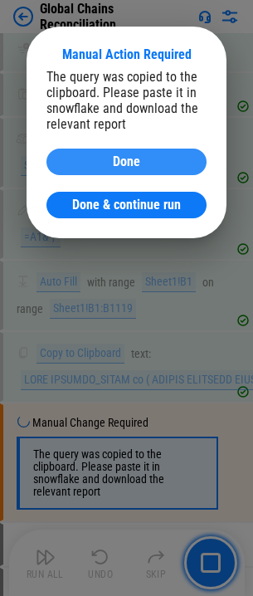
click at [138, 159] on span "Done" at bounding box center [126, 161] width 27 height 13
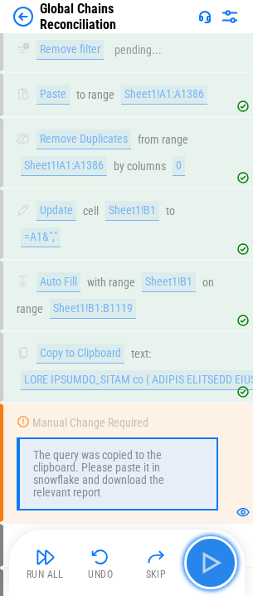
click at [210, 554] on img "button" at bounding box center [211, 562] width 27 height 27
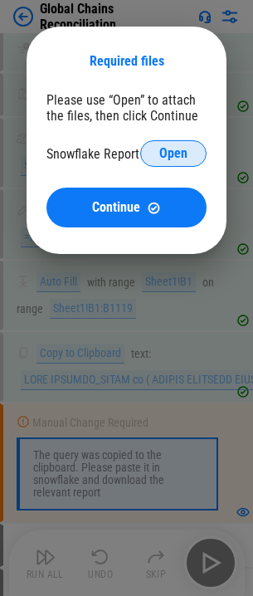
click at [177, 148] on span "Open" at bounding box center [173, 153] width 28 height 13
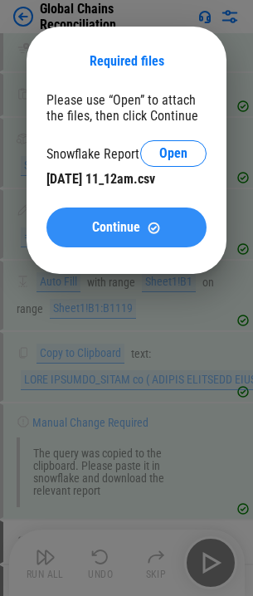
click at [127, 222] on span "Continue" at bounding box center [116, 227] width 48 height 13
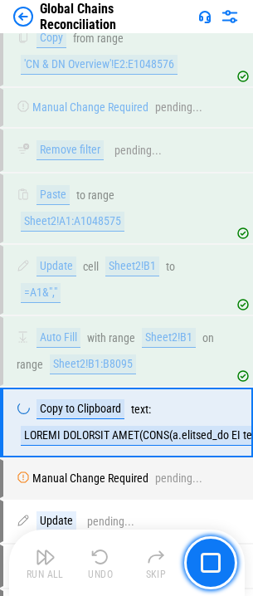
scroll to position [6455, 0]
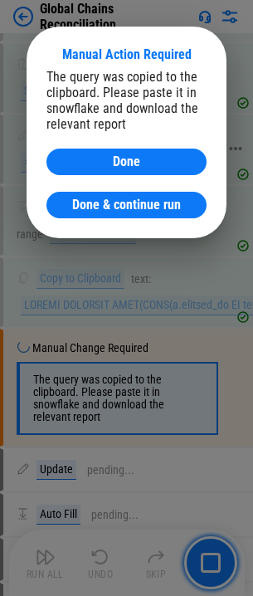
click at [134, 159] on span "Done" at bounding box center [126, 161] width 27 height 13
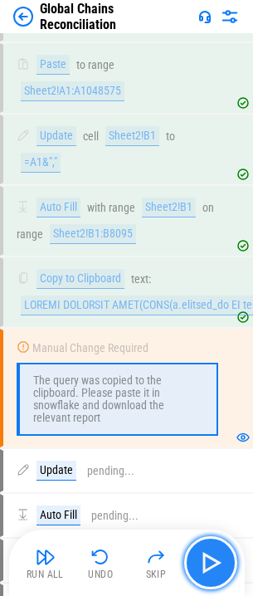
click at [206, 553] on img "button" at bounding box center [211, 562] width 27 height 27
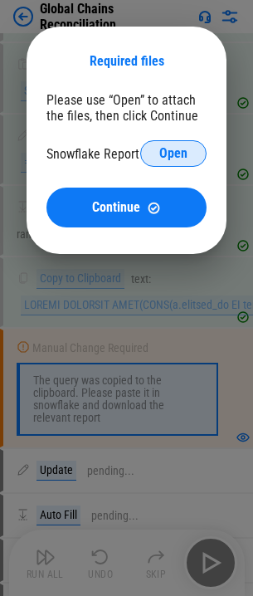
click at [175, 151] on span "Open" at bounding box center [173, 153] width 28 height 13
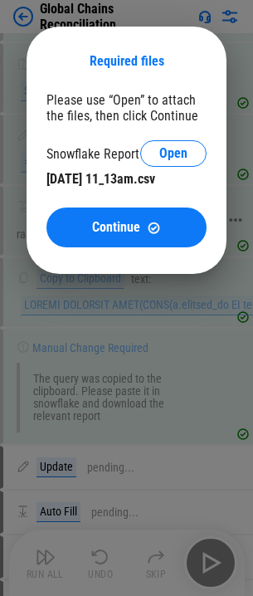
drag, startPoint x: 115, startPoint y: 213, endPoint x: 129, endPoint y: 218, distance: 15.0
click at [115, 213] on button "Continue" at bounding box center [126, 227] width 160 height 40
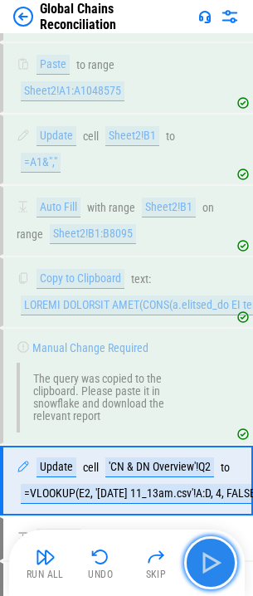
click at [211, 559] on img "button" at bounding box center [211, 562] width 27 height 27
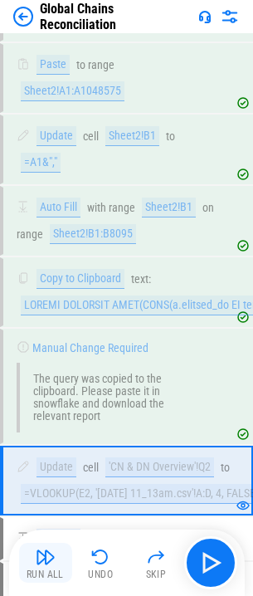
click at [43, 559] on img "button" at bounding box center [46, 557] width 20 height 20
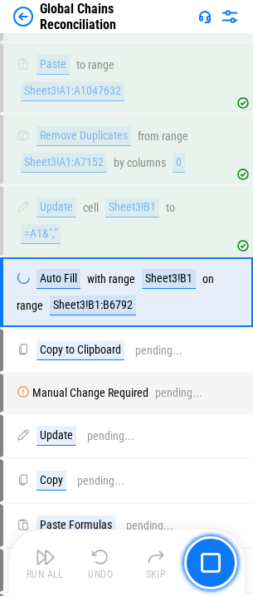
scroll to position [8190, 0]
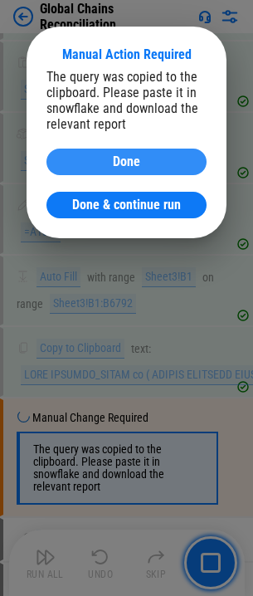
click at [141, 161] on div "Done" at bounding box center [126, 161] width 120 height 13
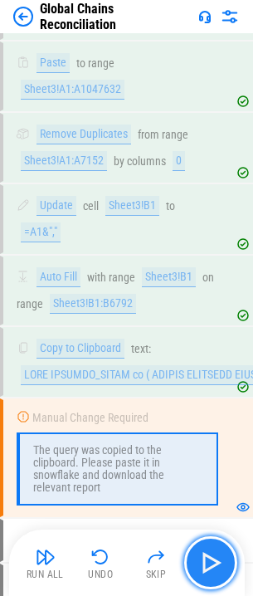
click at [205, 549] on button "button" at bounding box center [210, 562] width 53 height 53
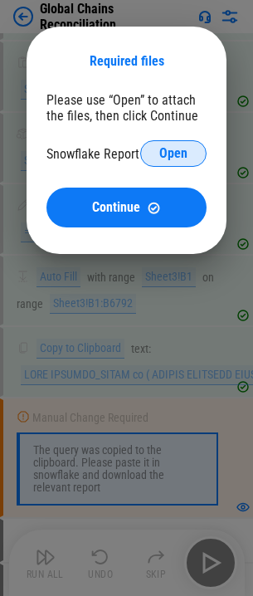
click at [173, 154] on span "Open" at bounding box center [173, 153] width 28 height 13
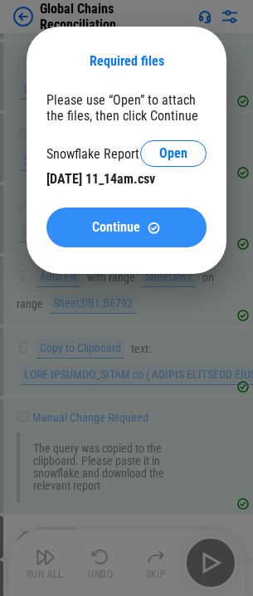
click at [122, 223] on span "Continue" at bounding box center [116, 227] width 48 height 13
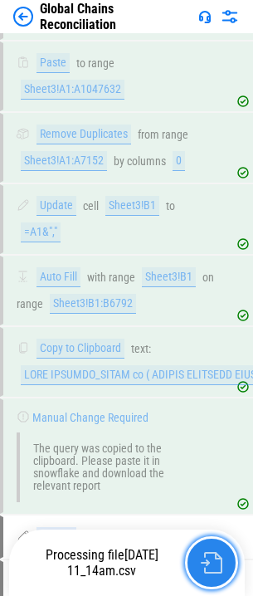
click at [215, 552] on img "button" at bounding box center [212, 563] width 22 height 22
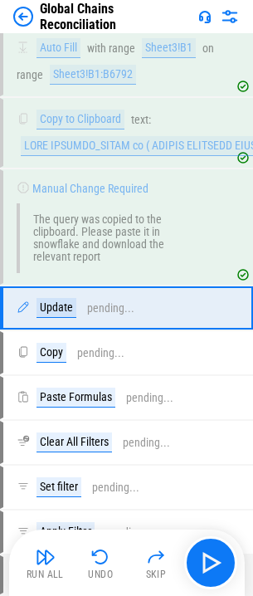
scroll to position [8436, 0]
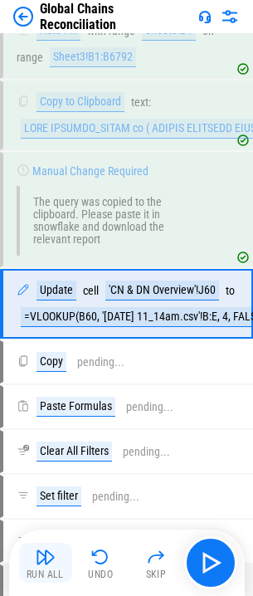
click at [48, 564] on img "button" at bounding box center [46, 557] width 20 height 20
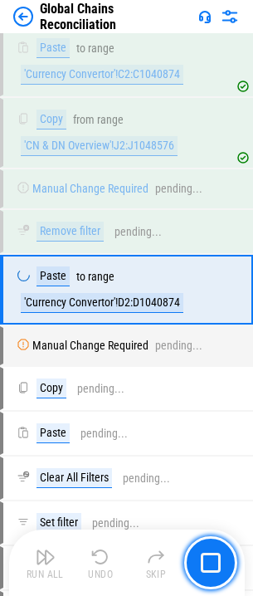
scroll to position [10929, 0]
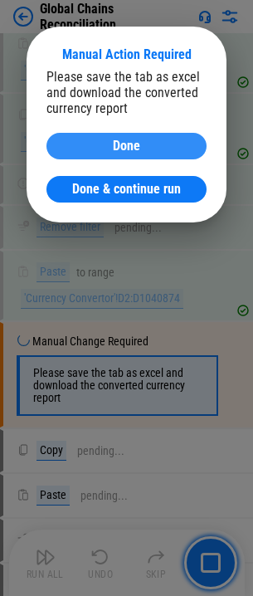
click at [85, 139] on div "Done" at bounding box center [126, 145] width 120 height 13
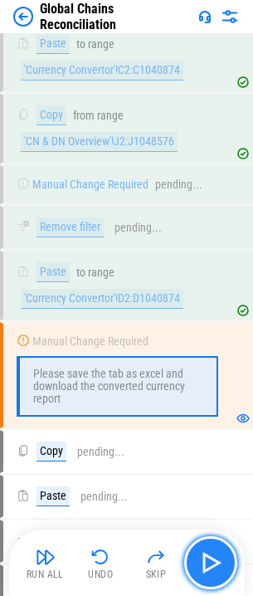
click at [204, 566] on img "button" at bounding box center [211, 562] width 27 height 27
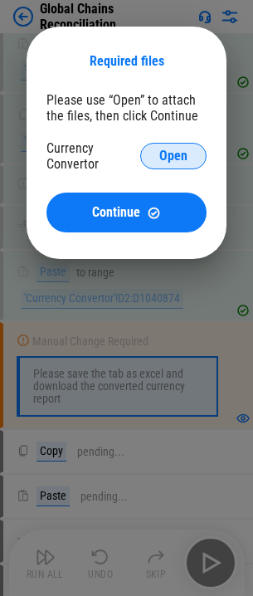
click at [178, 149] on span "Open" at bounding box center [173, 155] width 28 height 13
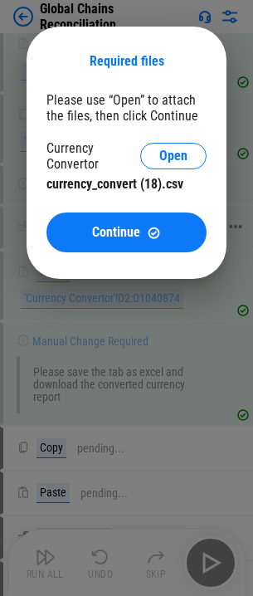
click at [149, 222] on button "Continue" at bounding box center [126, 232] width 160 height 40
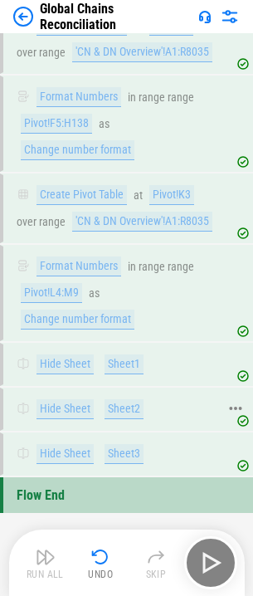
scroll to position [18385, 0]
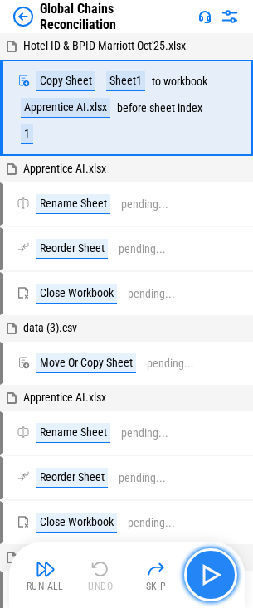
click at [217, 568] on img "button" at bounding box center [211, 575] width 27 height 27
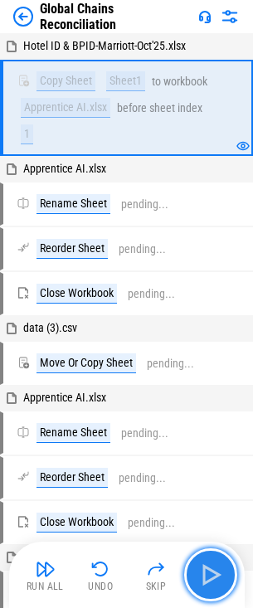
click at [212, 568] on img "button" at bounding box center [211, 575] width 27 height 27
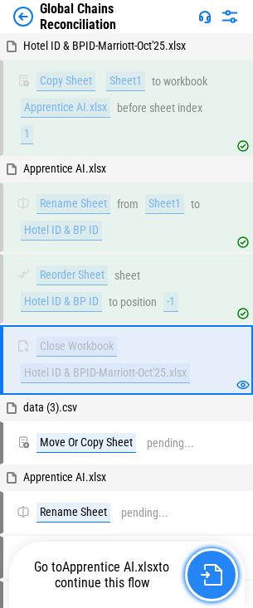
click at [209, 571] on img "button" at bounding box center [212, 575] width 22 height 22
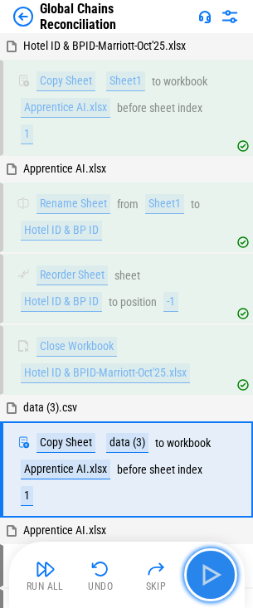
click at [209, 571] on img "button" at bounding box center [211, 575] width 27 height 27
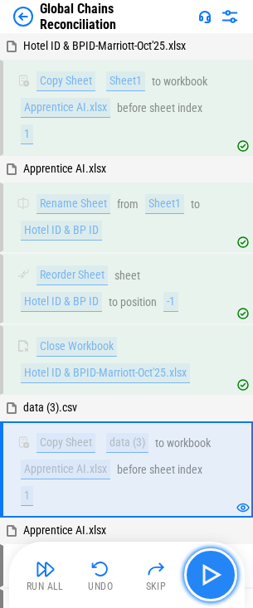
click at [209, 571] on img "button" at bounding box center [211, 575] width 27 height 27
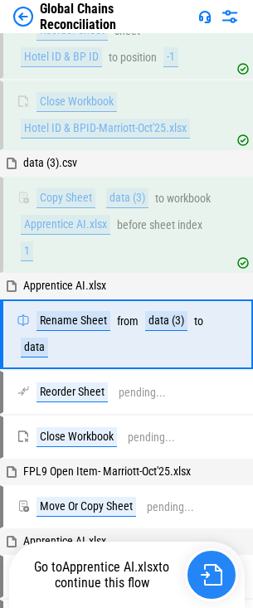
scroll to position [276, 0]
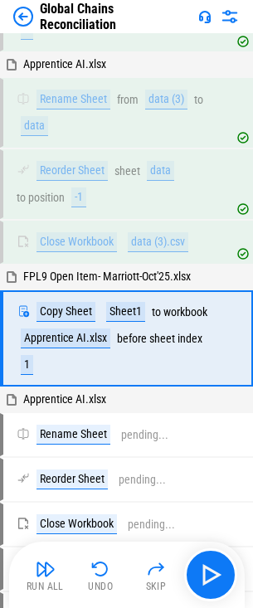
scroll to position [501, 0]
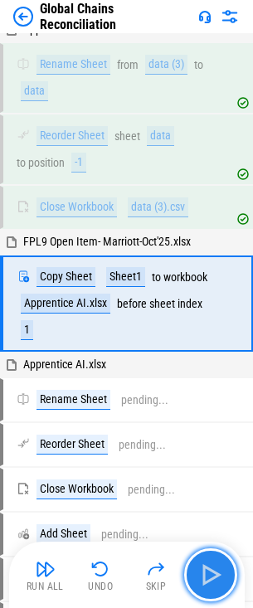
click at [210, 576] on img "button" at bounding box center [211, 575] width 27 height 27
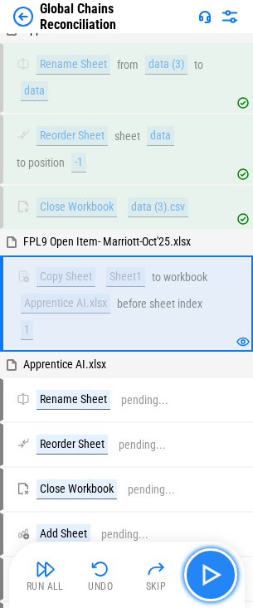
click at [209, 568] on img "button" at bounding box center [211, 575] width 27 height 27
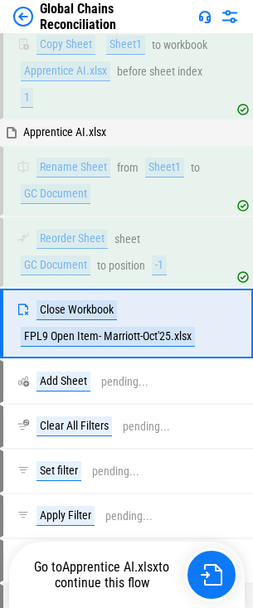
scroll to position [754, 0]
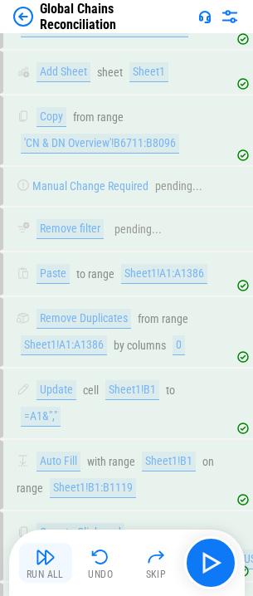
scroll to position [4898, 0]
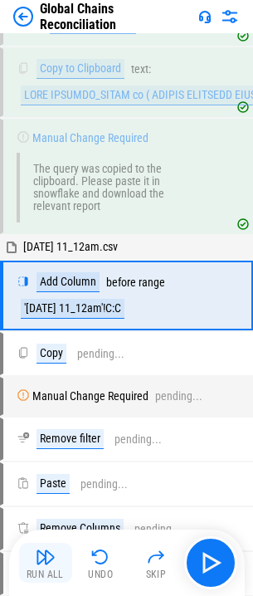
click at [41, 559] on img "button" at bounding box center [46, 557] width 20 height 20
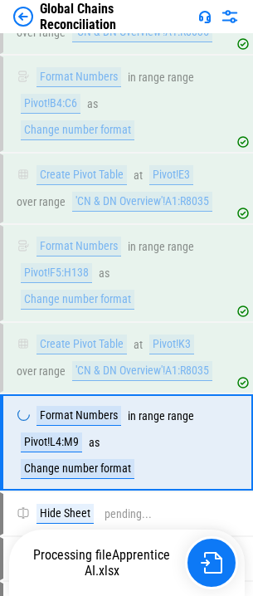
scroll to position [18380, 0]
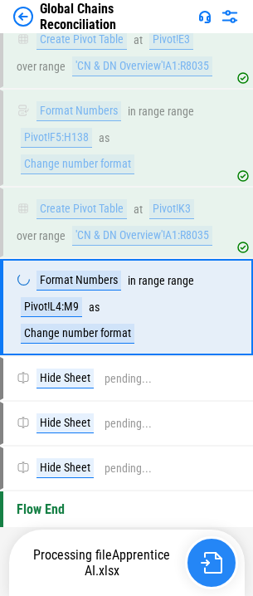
scroll to position [18380, 0]
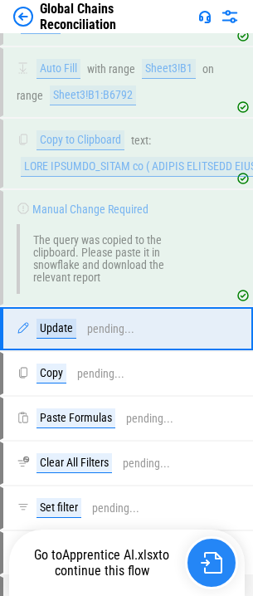
scroll to position [8436, 0]
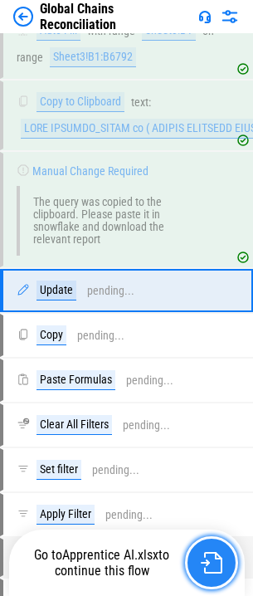
click at [207, 558] on img "button" at bounding box center [212, 563] width 22 height 22
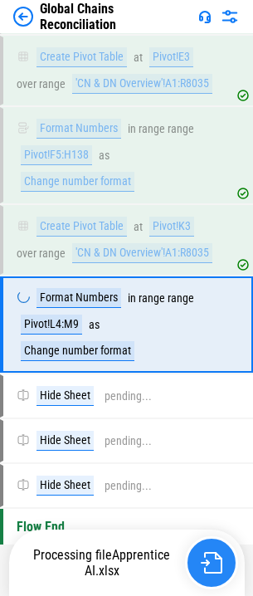
scroll to position [18380, 0]
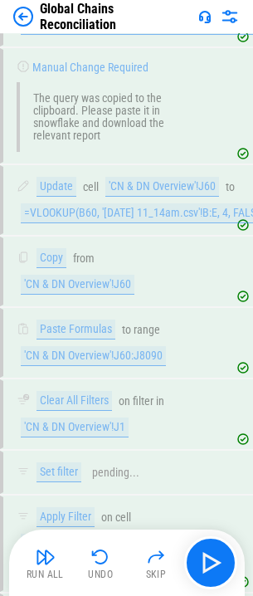
scroll to position [11130, 0]
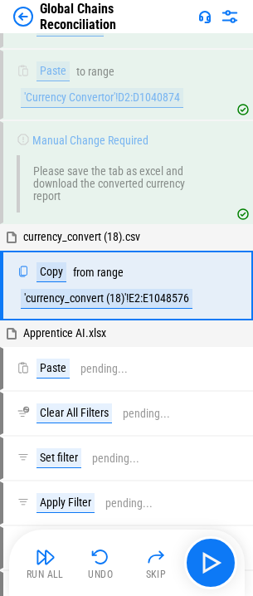
drag, startPoint x: 49, startPoint y: 556, endPoint x: 27, endPoint y: 551, distance: 22.1
click at [49, 556] on img "button" at bounding box center [46, 557] width 20 height 20
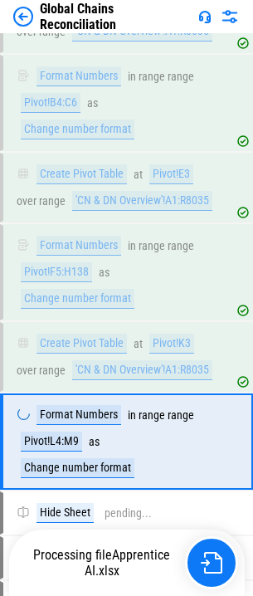
scroll to position [18380, 0]
